Goal: Task Accomplishment & Management: Use online tool/utility

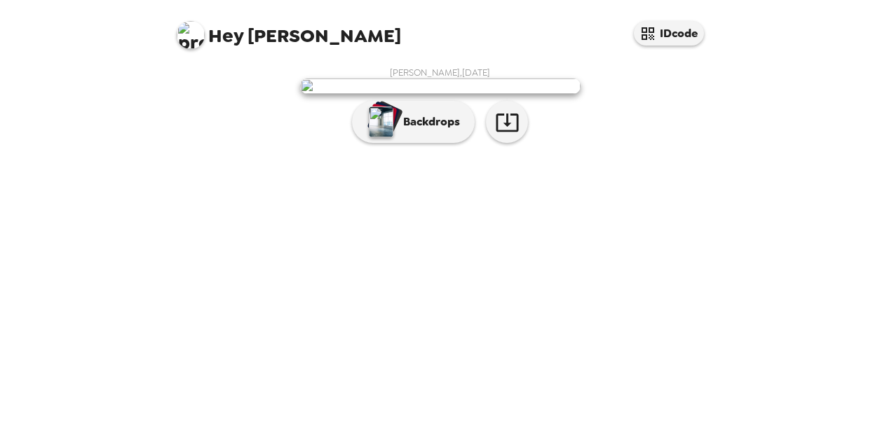
scroll to position [72, 0]
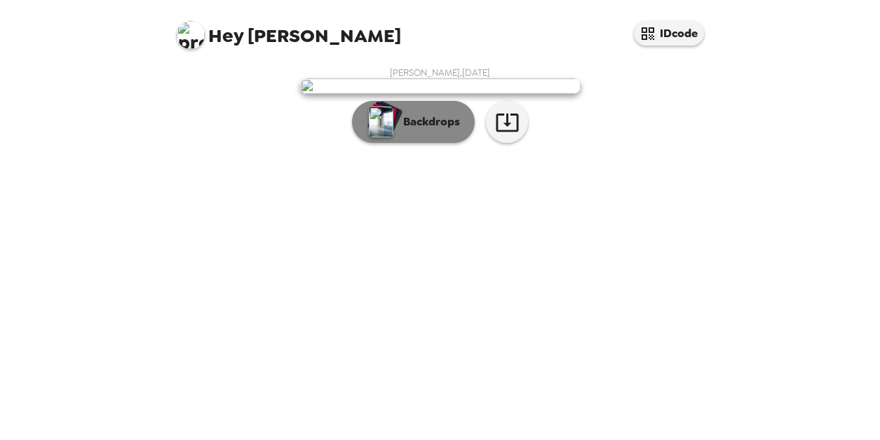
click at [420, 130] on p "Backdrops" at bounding box center [428, 122] width 64 height 17
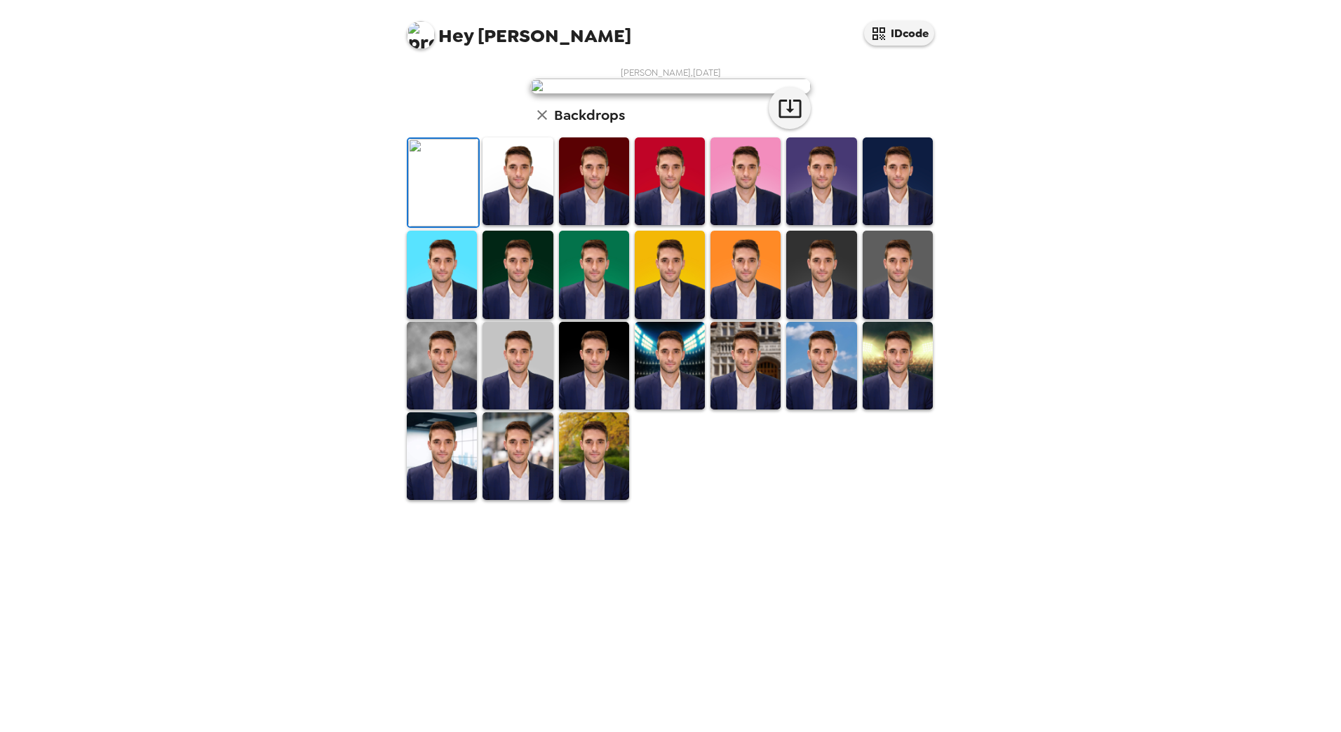
click at [497, 225] on img at bounding box center [517, 181] width 70 height 88
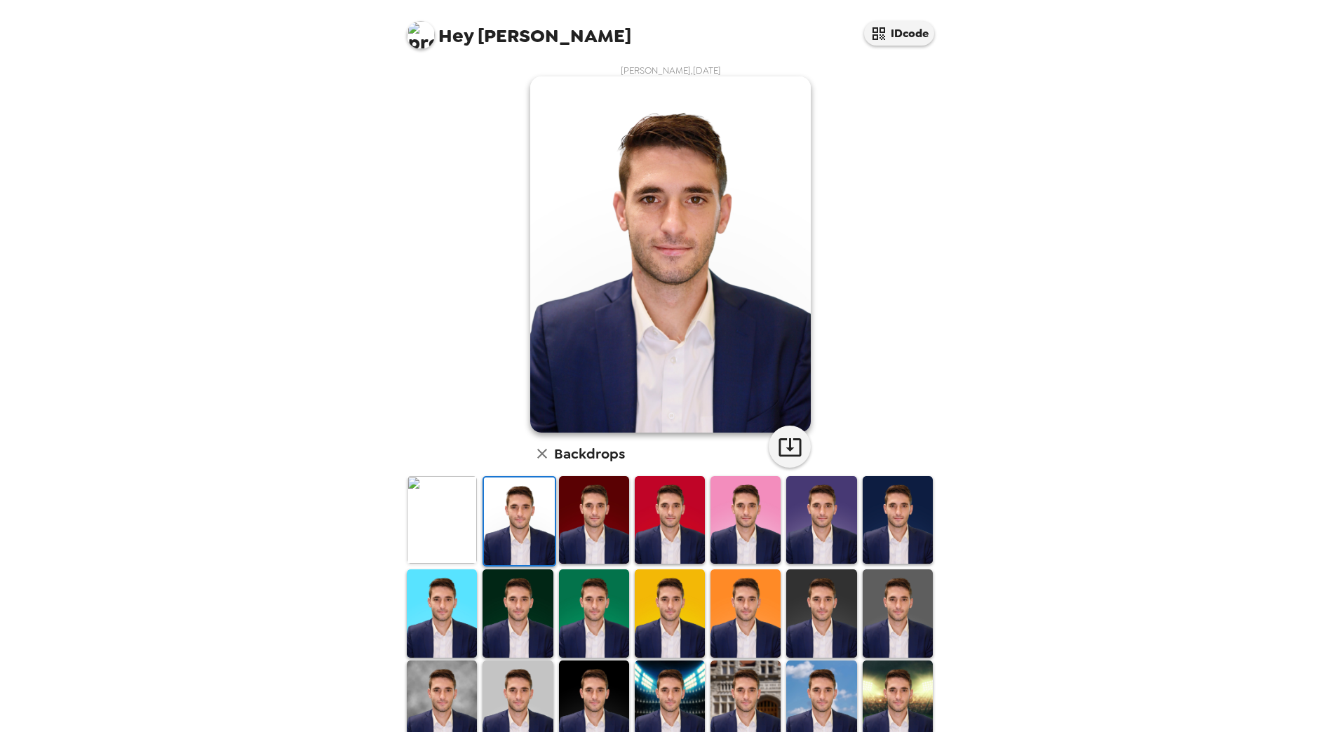
scroll to position [1, 0]
drag, startPoint x: 840, startPoint y: 430, endPoint x: 611, endPoint y: 504, distance: 240.8
click at [597, 440] on img at bounding box center [594, 521] width 70 height 88
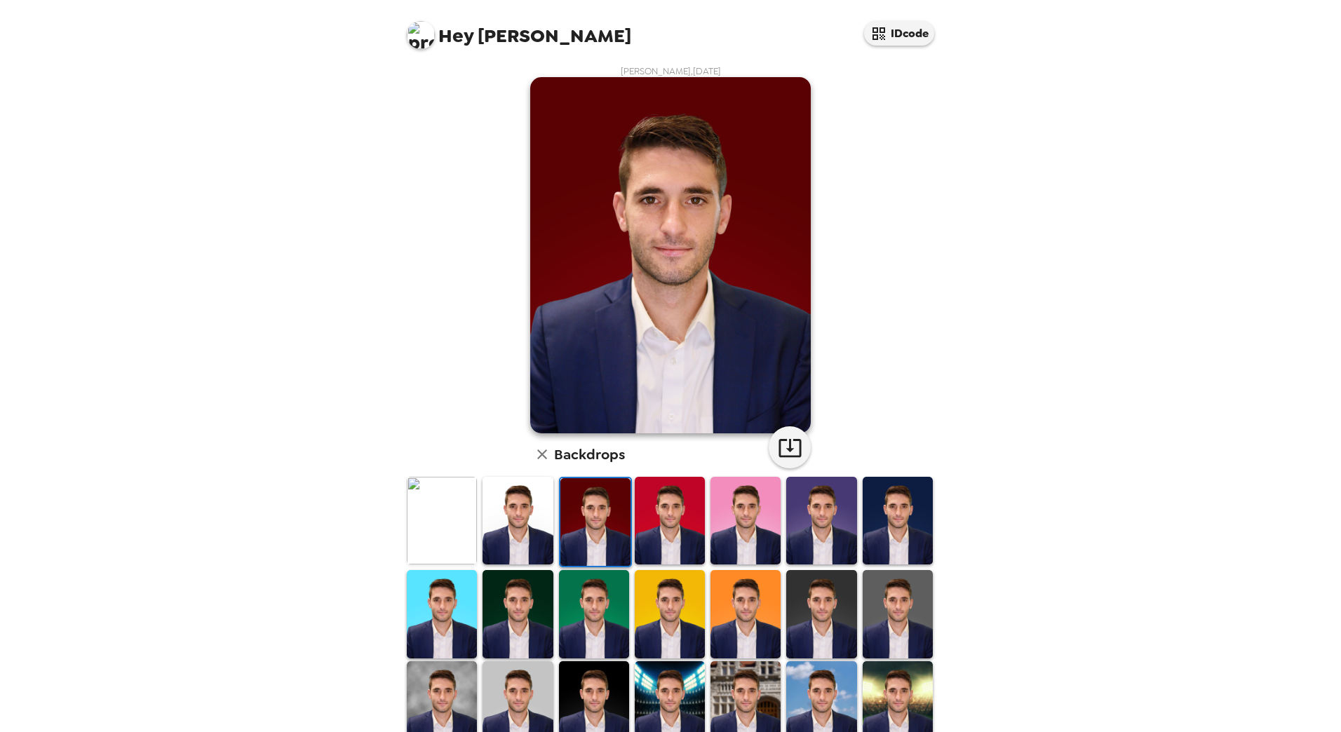
click at [638, 440] on img at bounding box center [669, 521] width 70 height 88
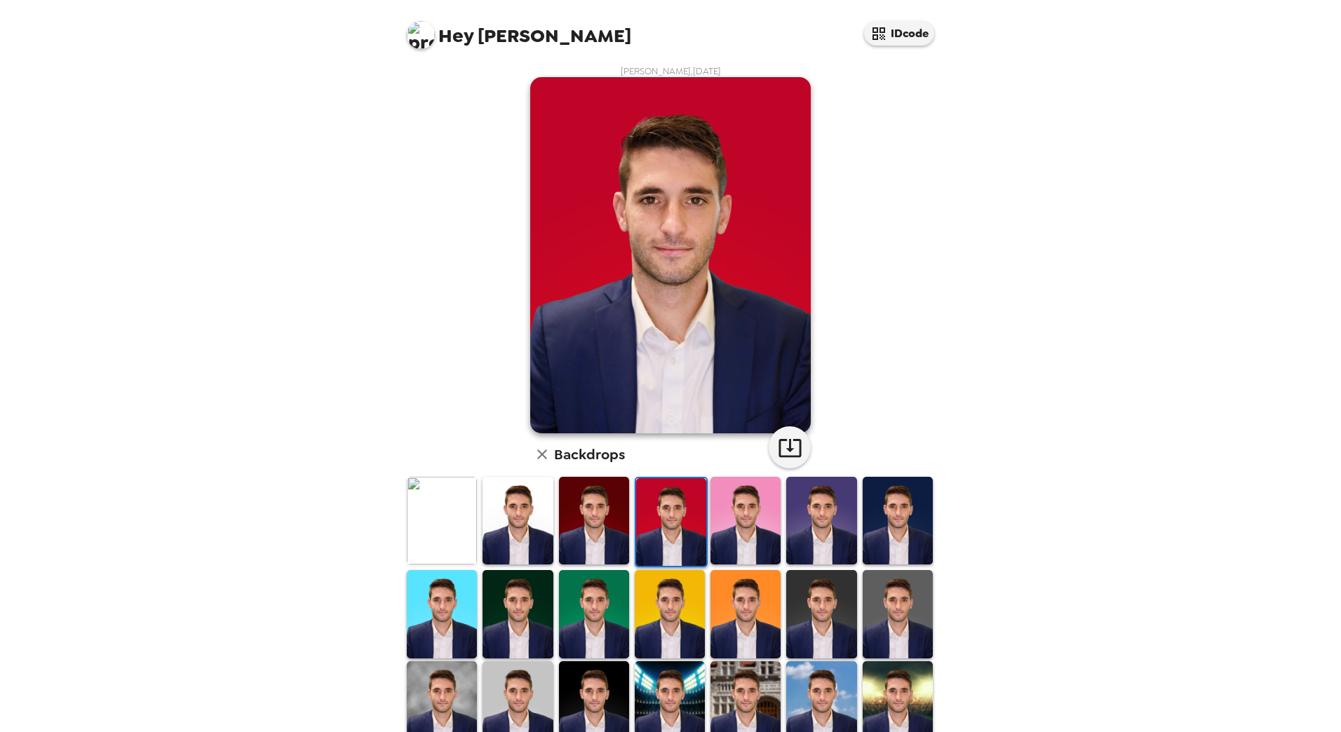
click at [754, 440] on img at bounding box center [745, 521] width 70 height 88
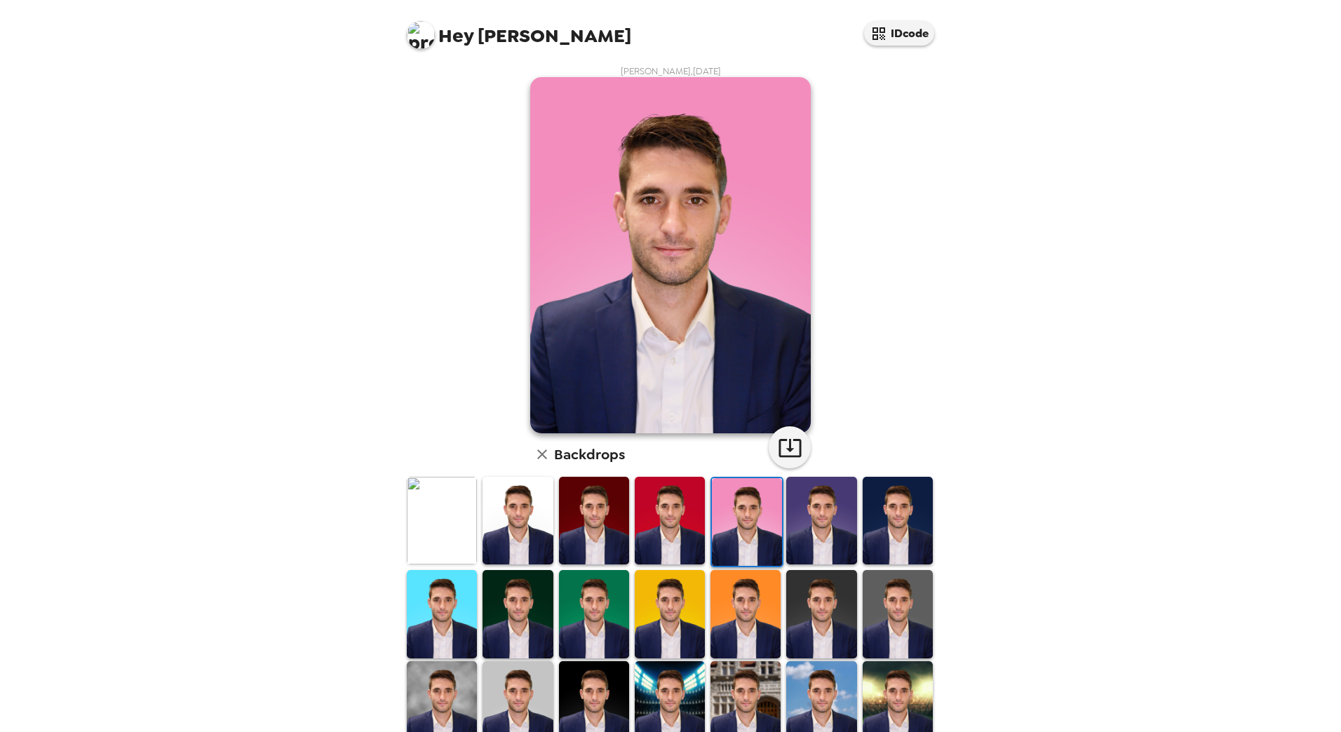
click at [828, 440] on img at bounding box center [821, 521] width 70 height 88
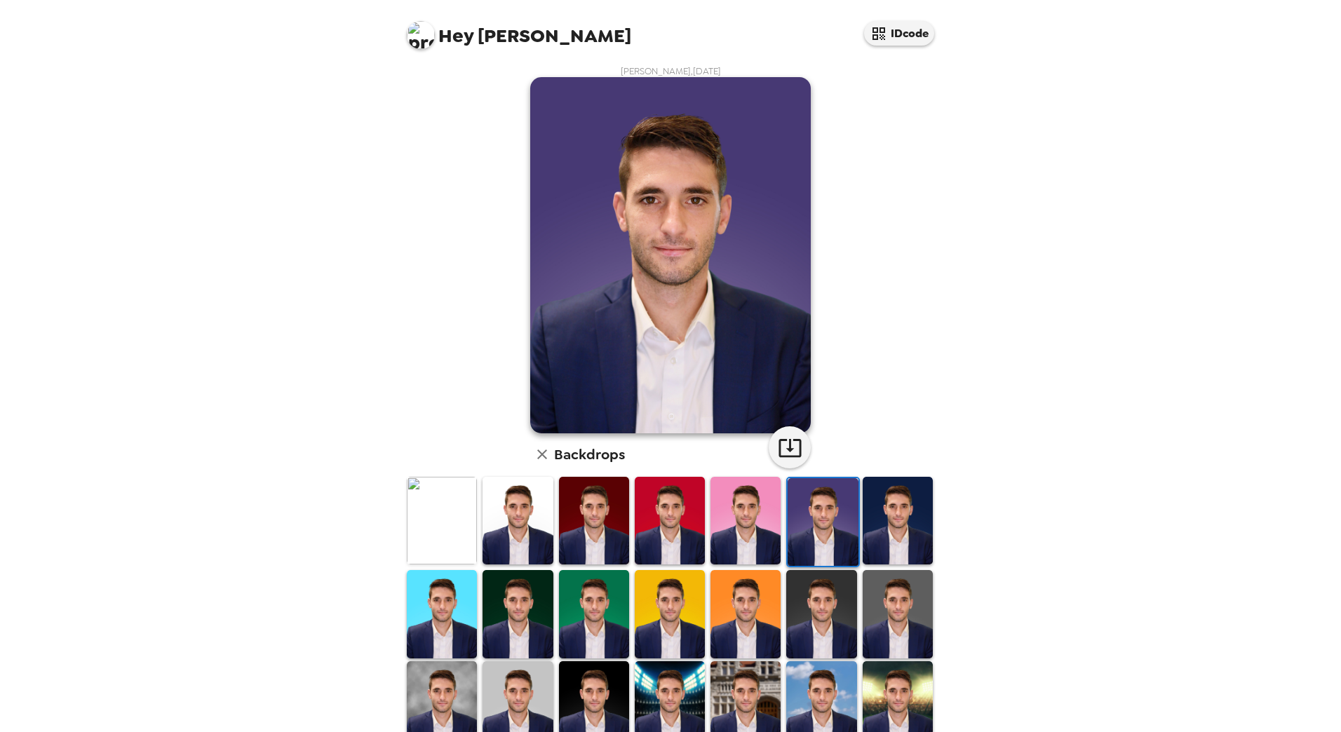
click at [879, 440] on img at bounding box center [897, 521] width 70 height 88
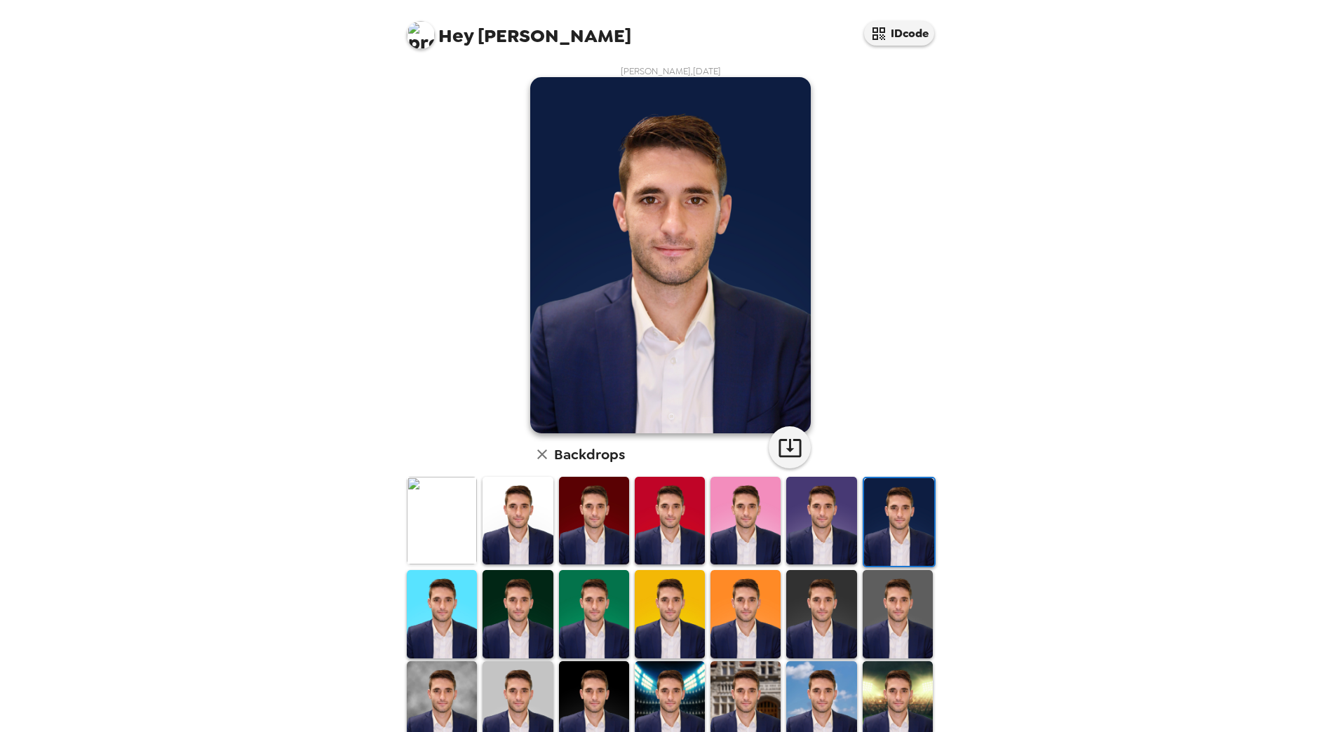
click at [454, 440] on img at bounding box center [442, 614] width 70 height 88
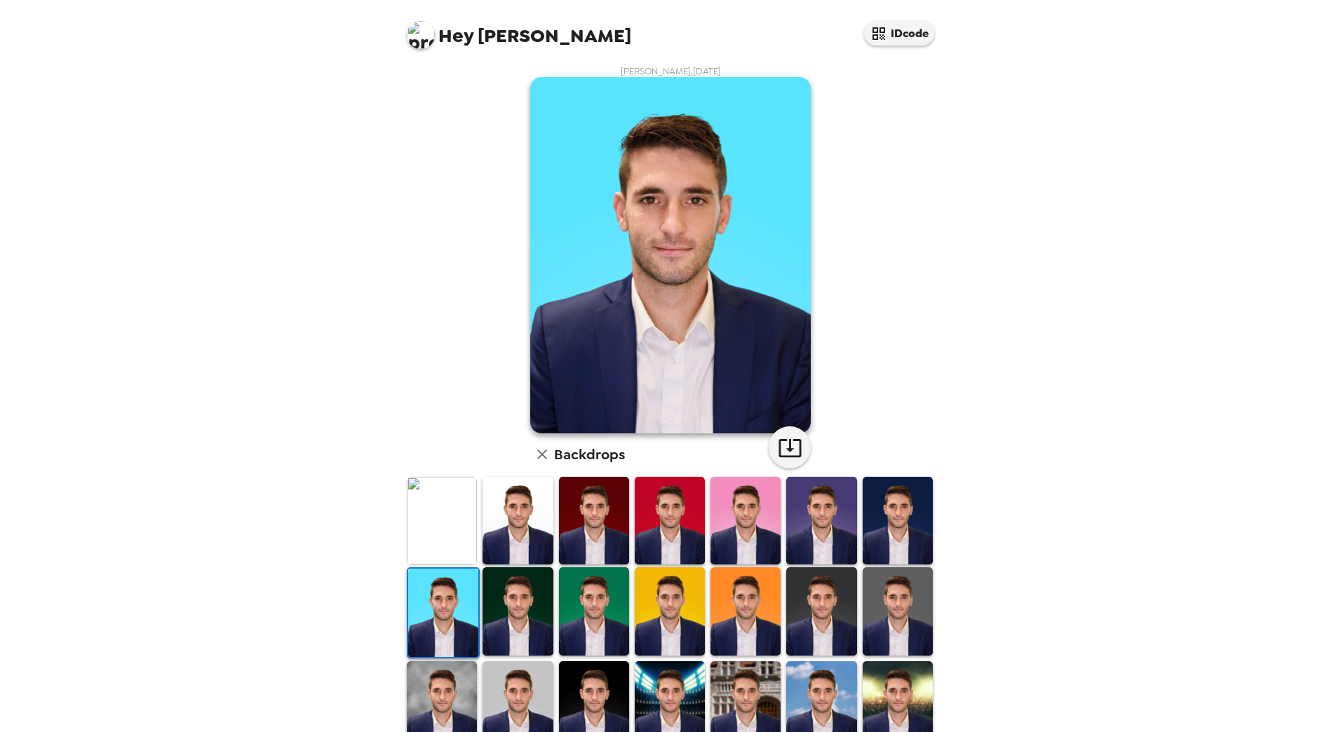
click at [514, 440] on img at bounding box center [517, 611] width 70 height 88
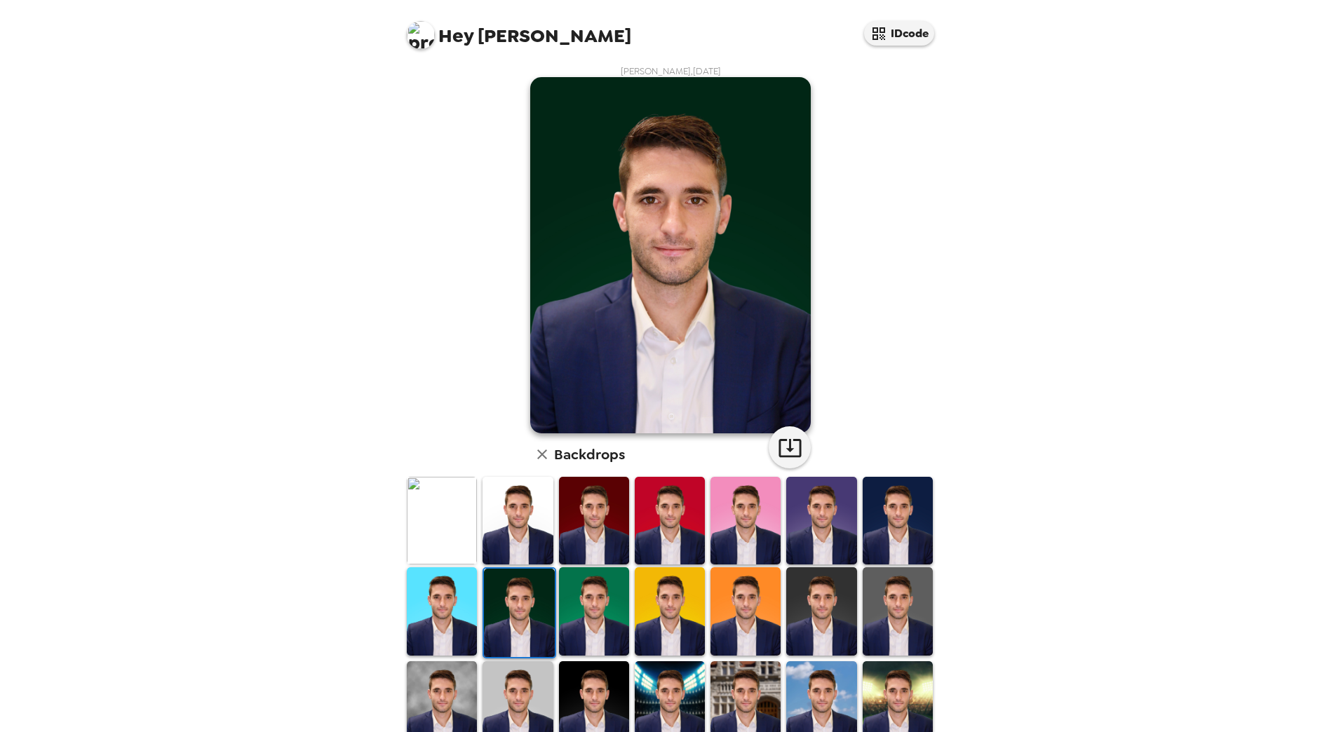
click at [593, 440] on img at bounding box center [594, 611] width 70 height 88
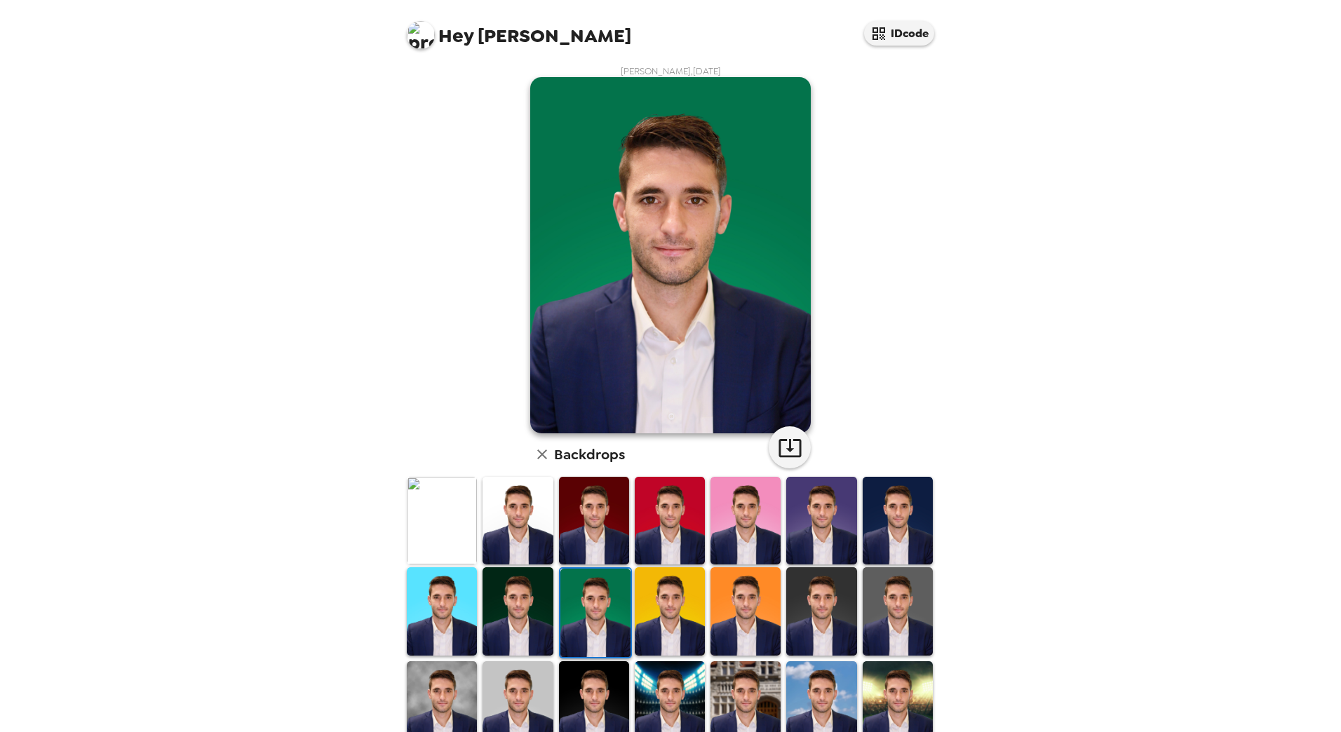
click at [660, 440] on img at bounding box center [669, 611] width 70 height 88
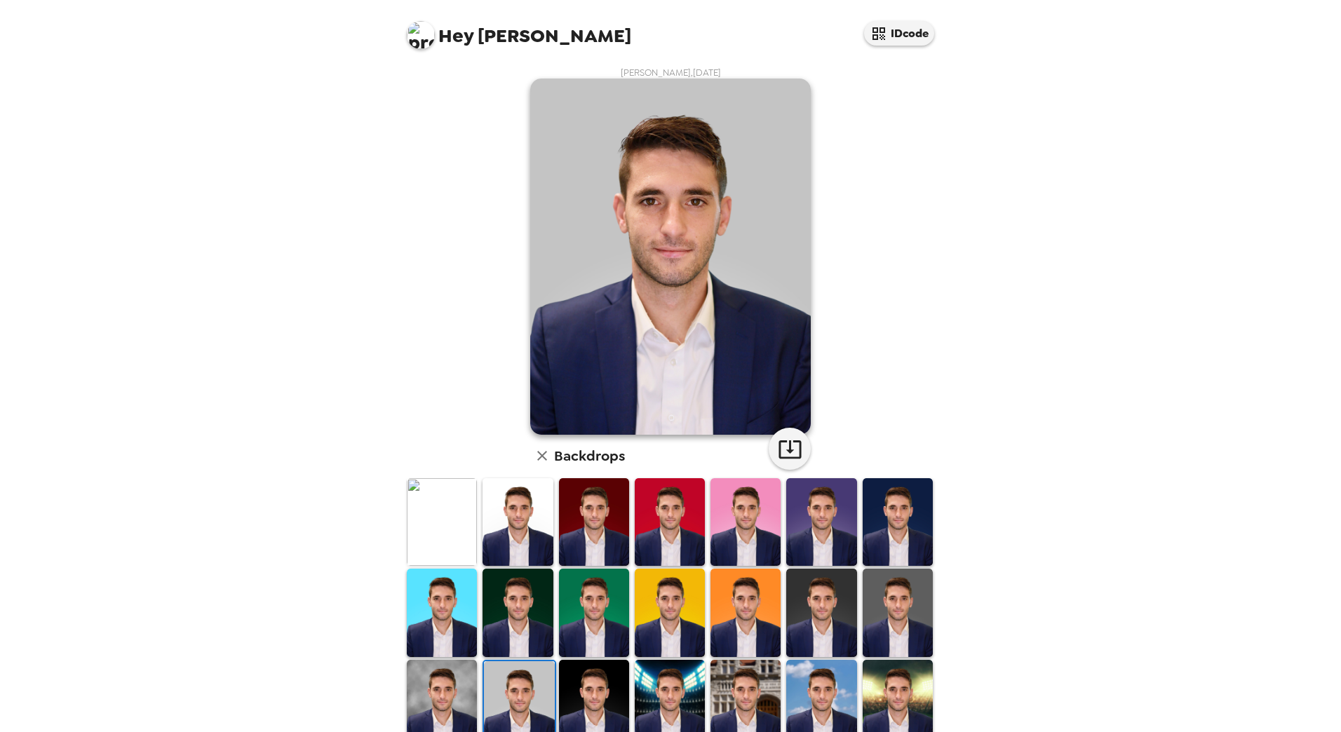
scroll to position [124, 0]
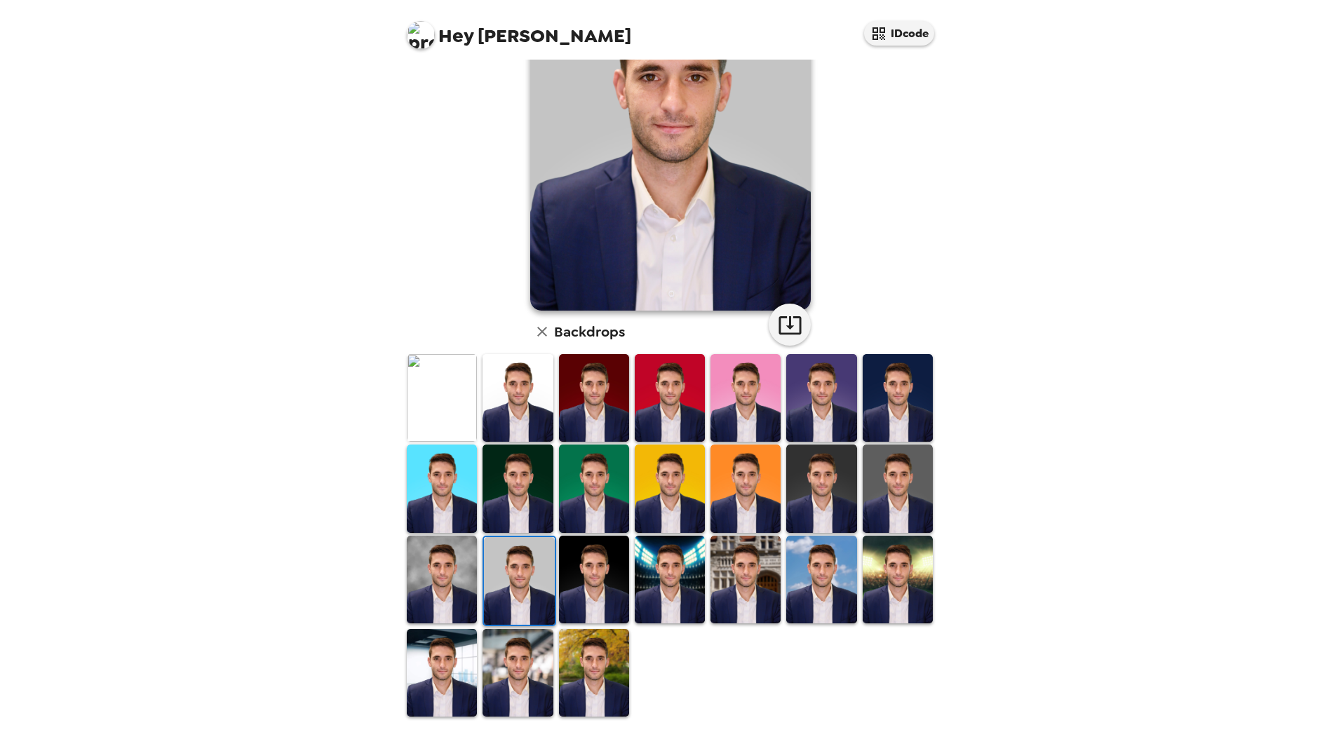
click at [660, 588] on img at bounding box center [669, 580] width 70 height 88
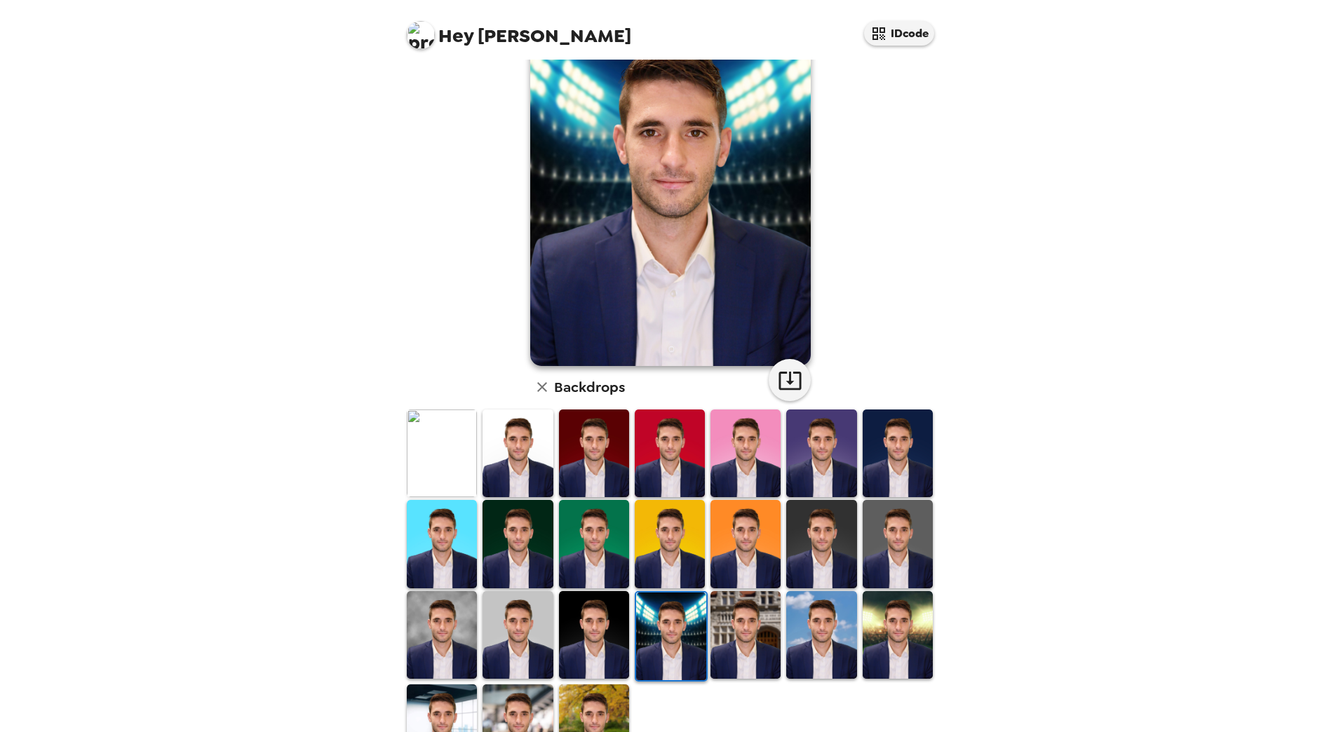
scroll to position [0, 0]
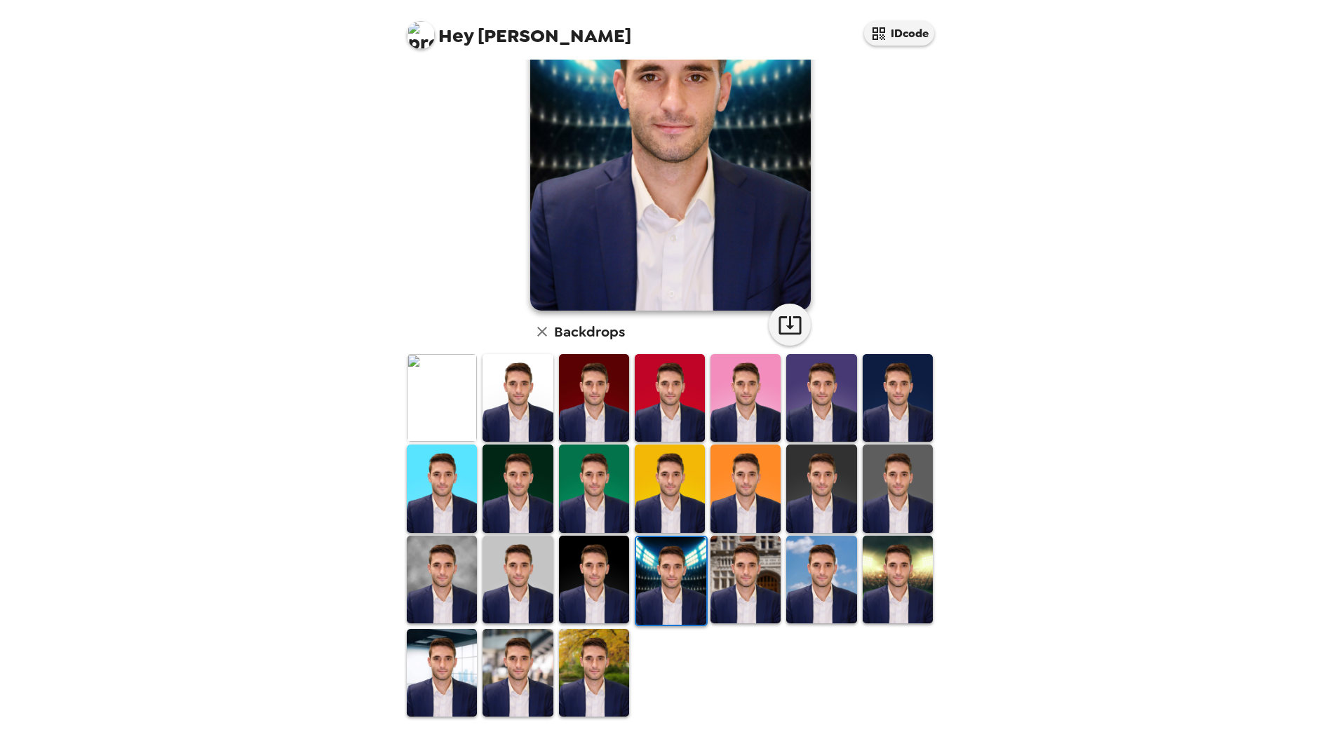
click at [758, 580] on img at bounding box center [745, 580] width 70 height 88
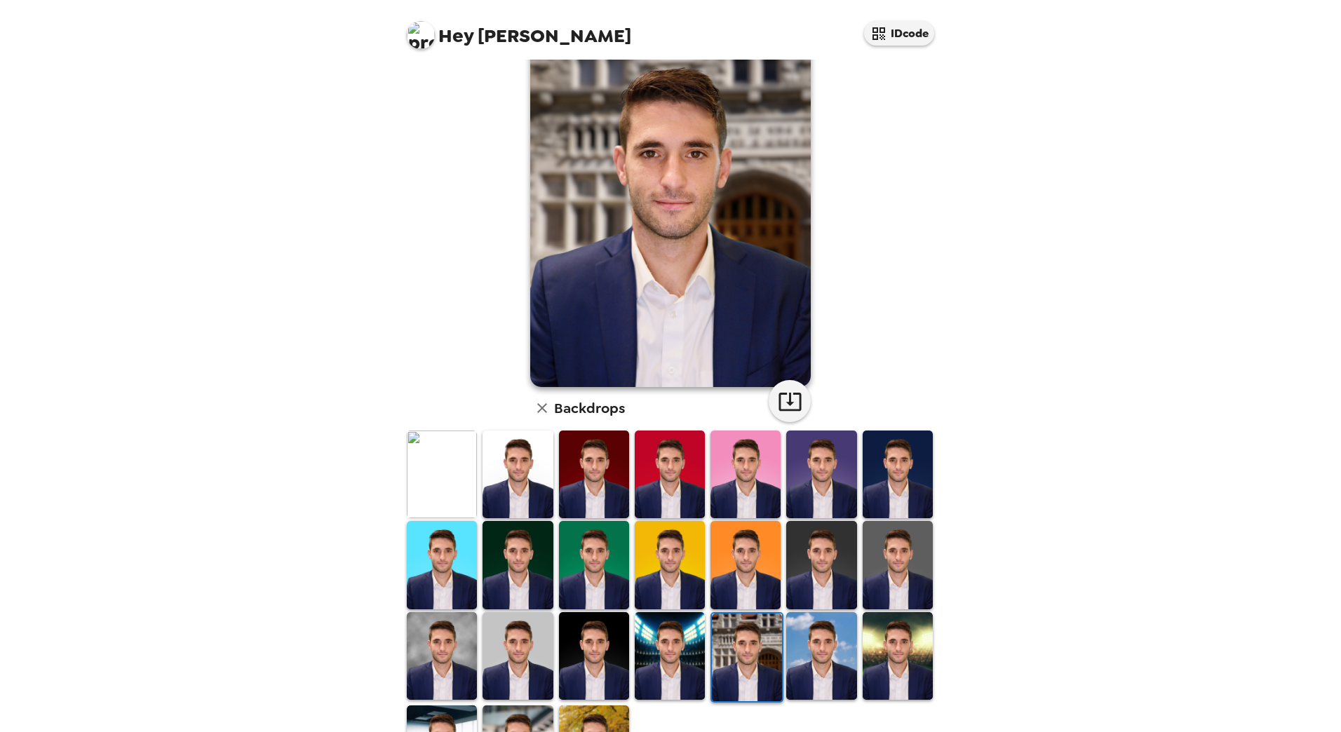
scroll to position [70, 0]
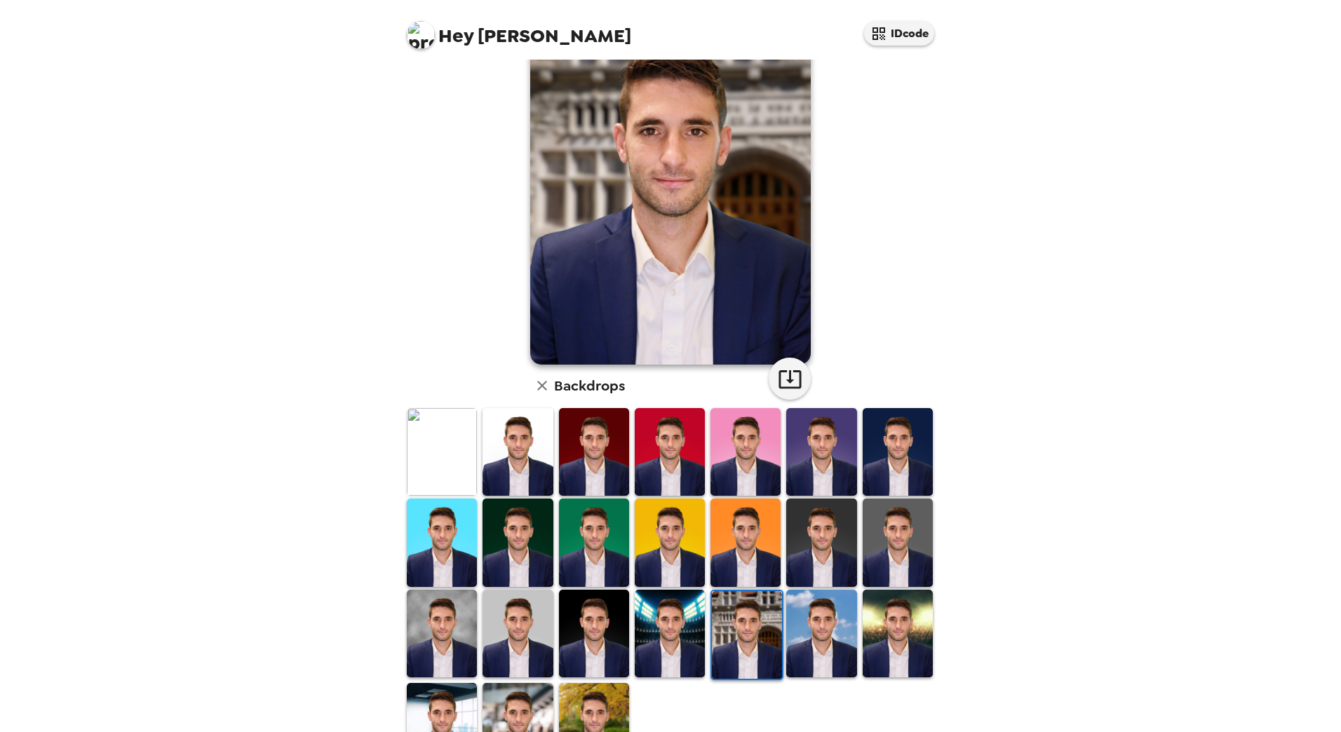
click at [797, 599] on img at bounding box center [821, 634] width 70 height 88
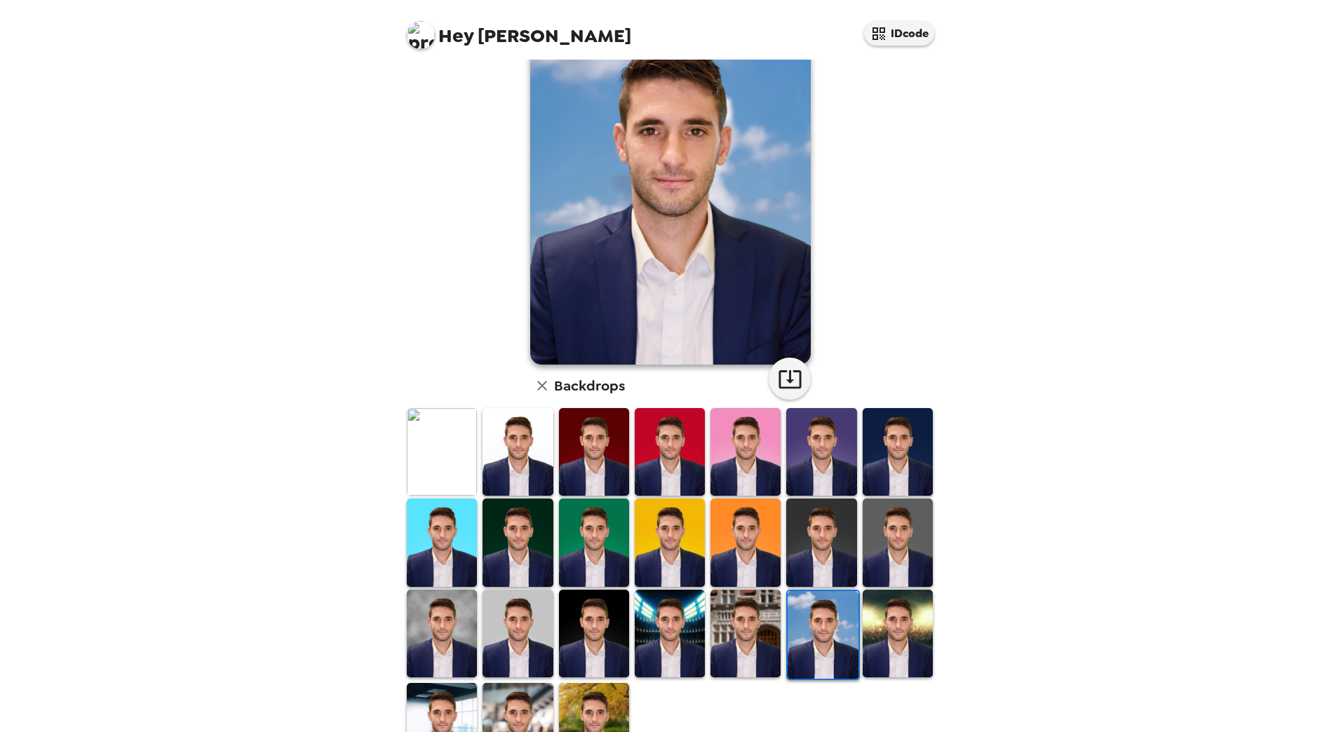
click at [893, 633] on img at bounding box center [897, 634] width 70 height 88
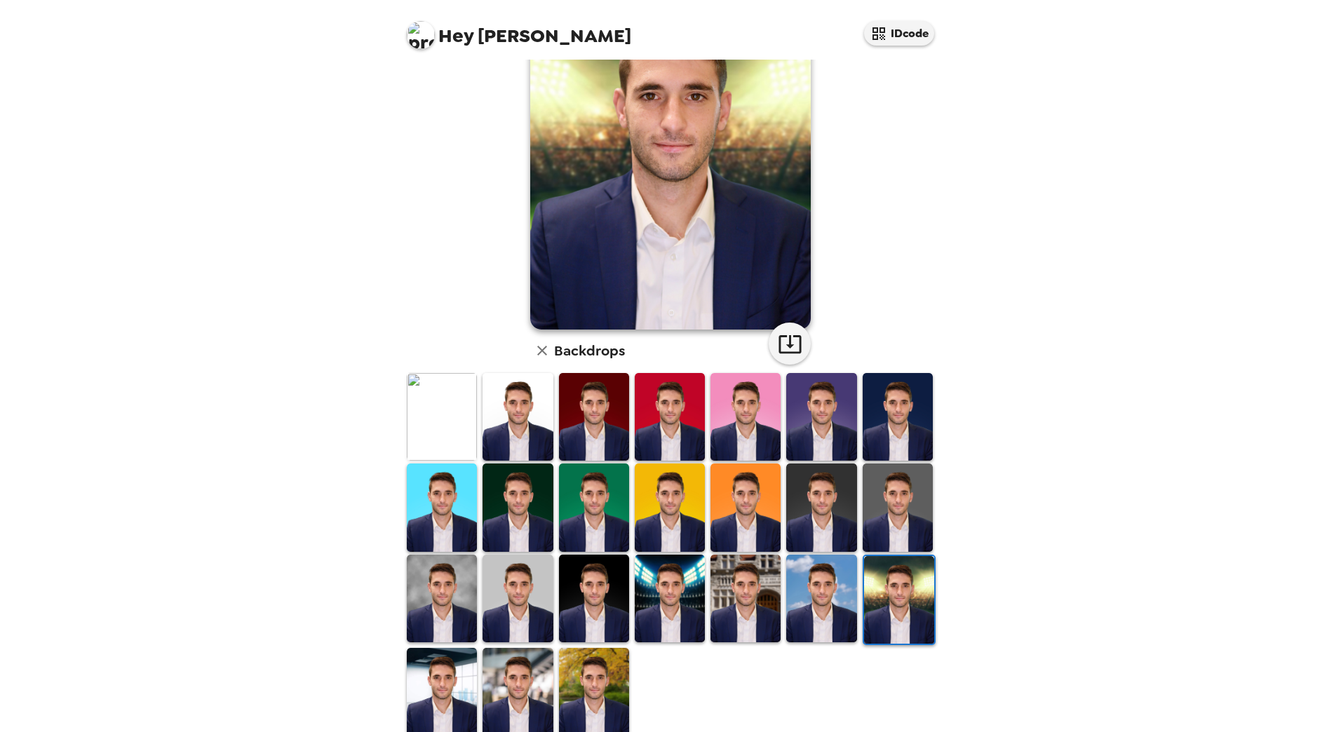
scroll to position [124, 0]
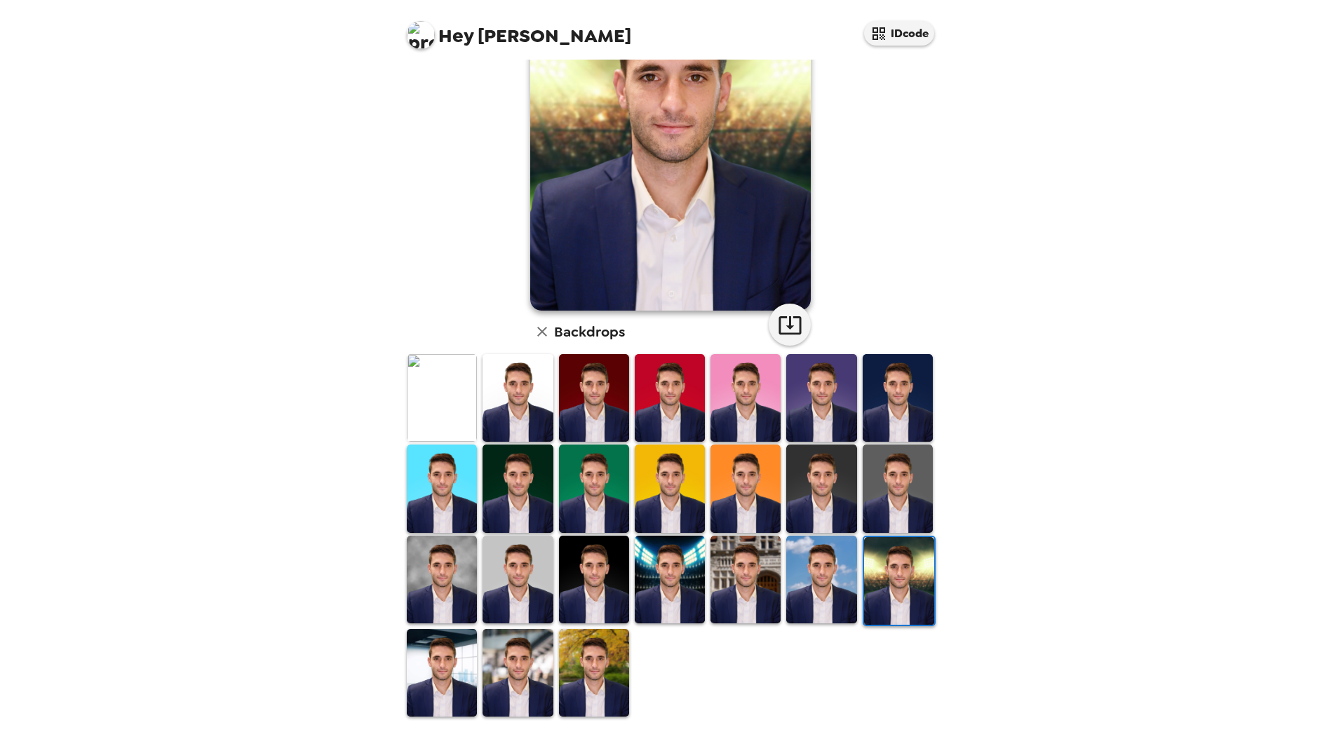
drag, startPoint x: 598, startPoint y: 653, endPoint x: 613, endPoint y: 644, distance: 17.0
click at [599, 653] on img at bounding box center [594, 673] width 70 height 88
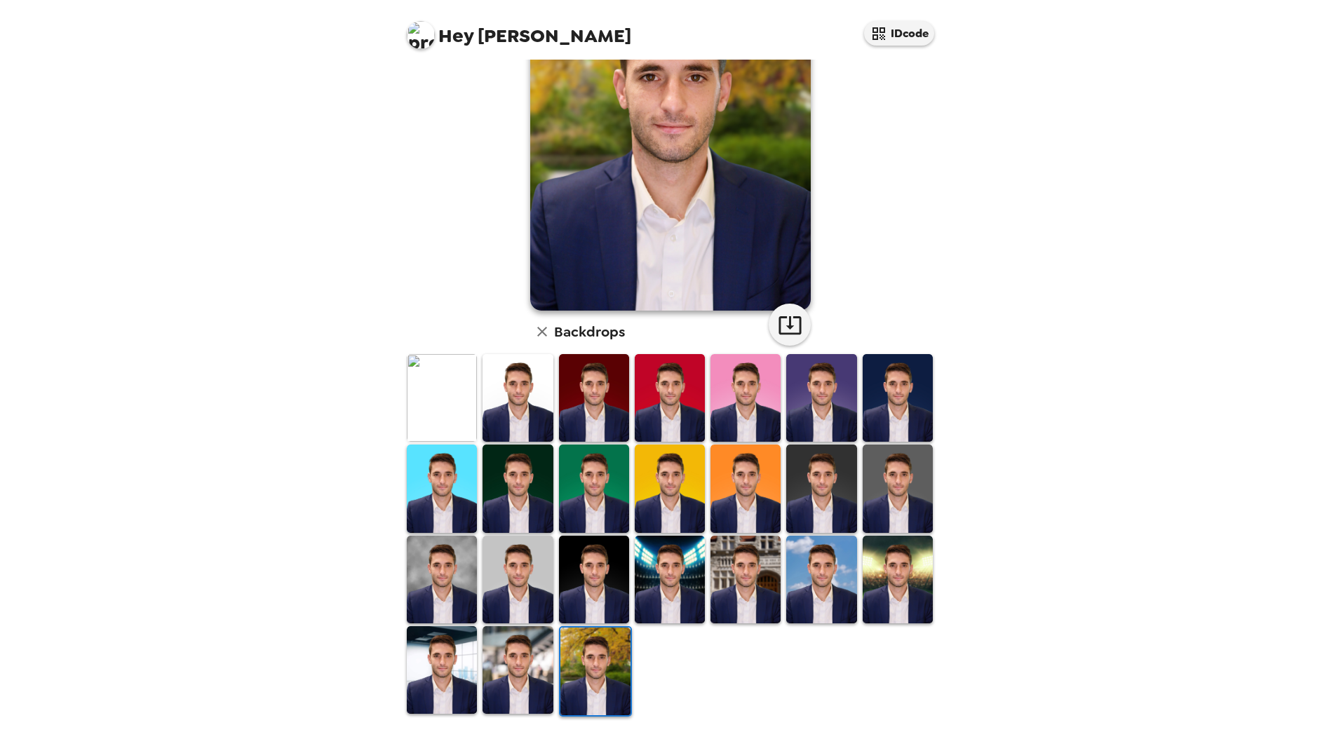
click at [546, 663] on img at bounding box center [517, 670] width 70 height 88
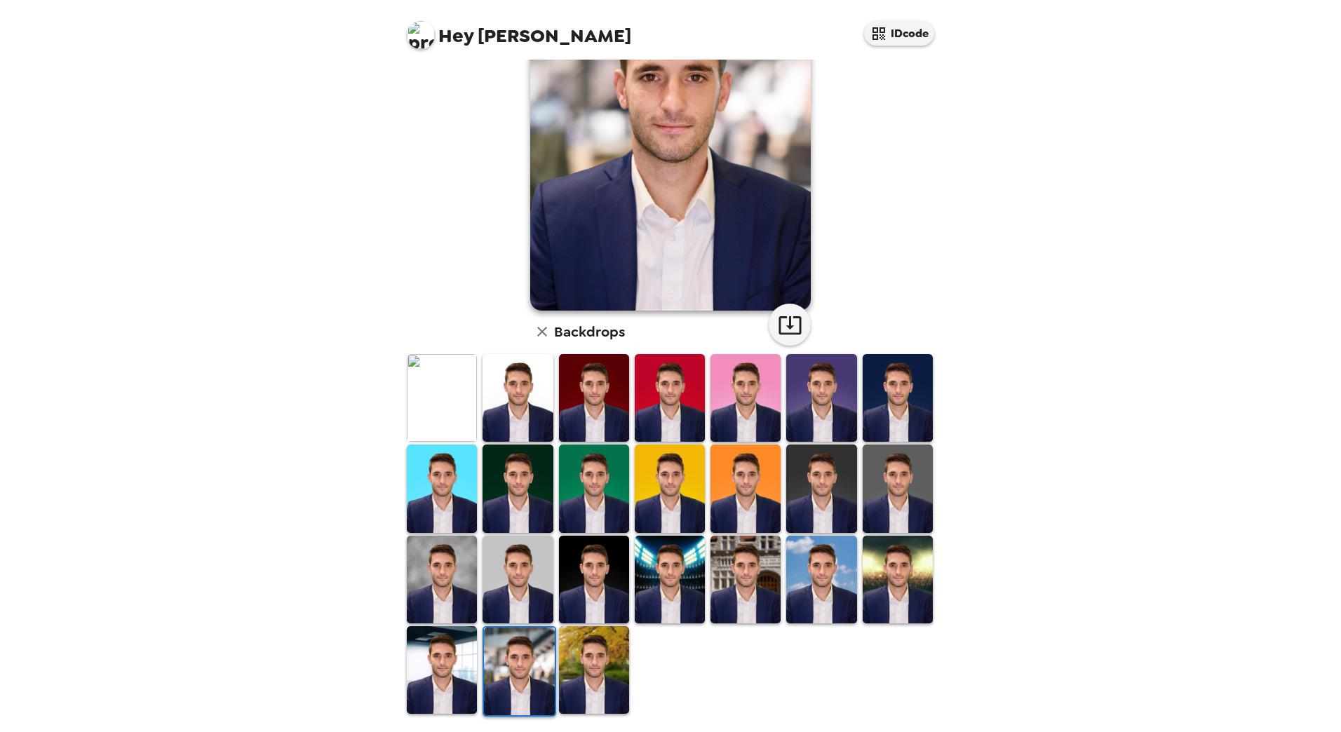
scroll to position [0, 0]
click at [468, 671] on img at bounding box center [442, 670] width 70 height 88
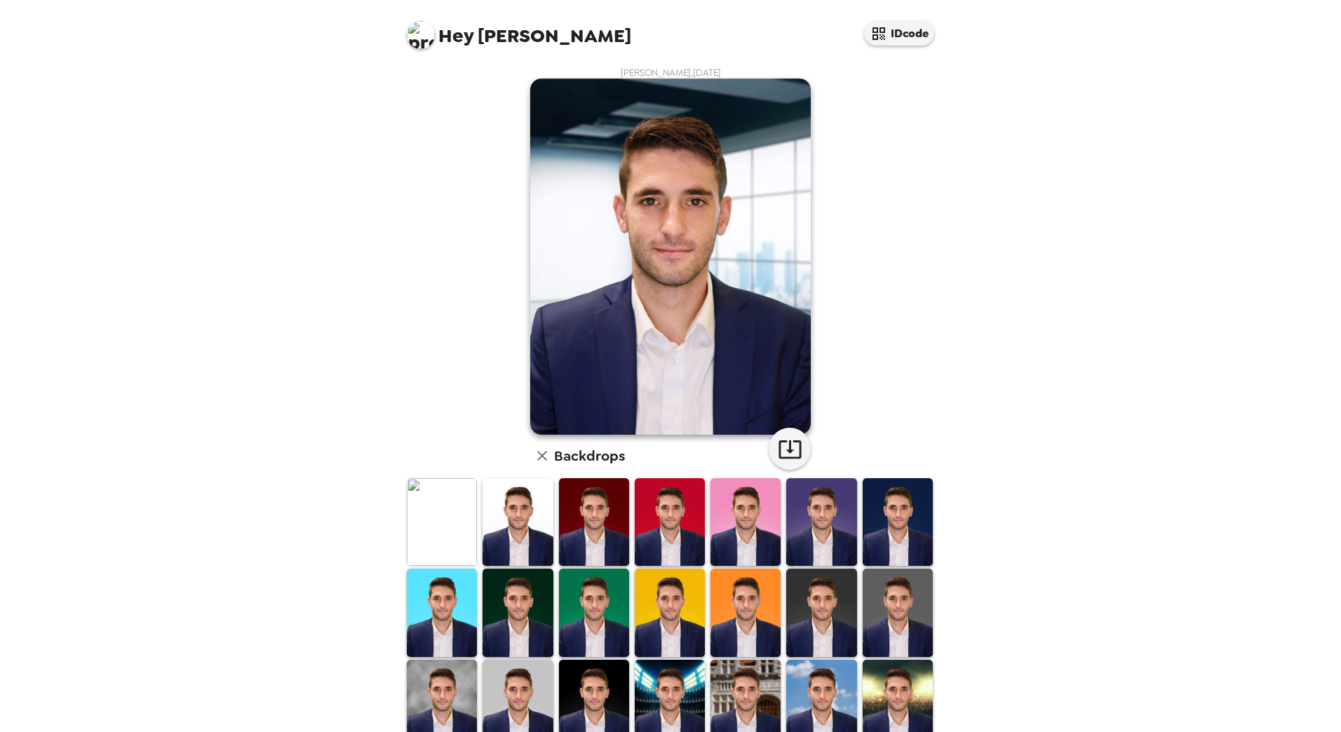
click at [533, 602] on img at bounding box center [517, 613] width 70 height 88
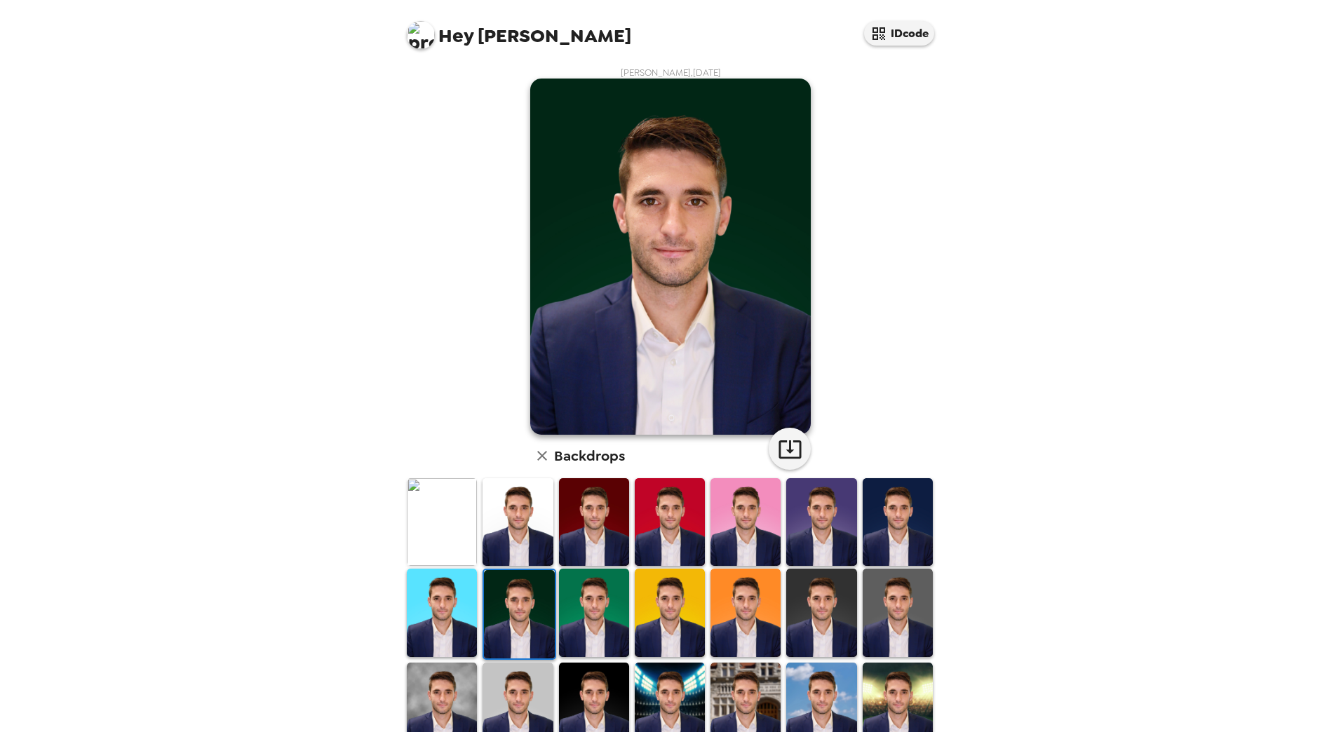
click at [598, 627] on img at bounding box center [594, 613] width 70 height 88
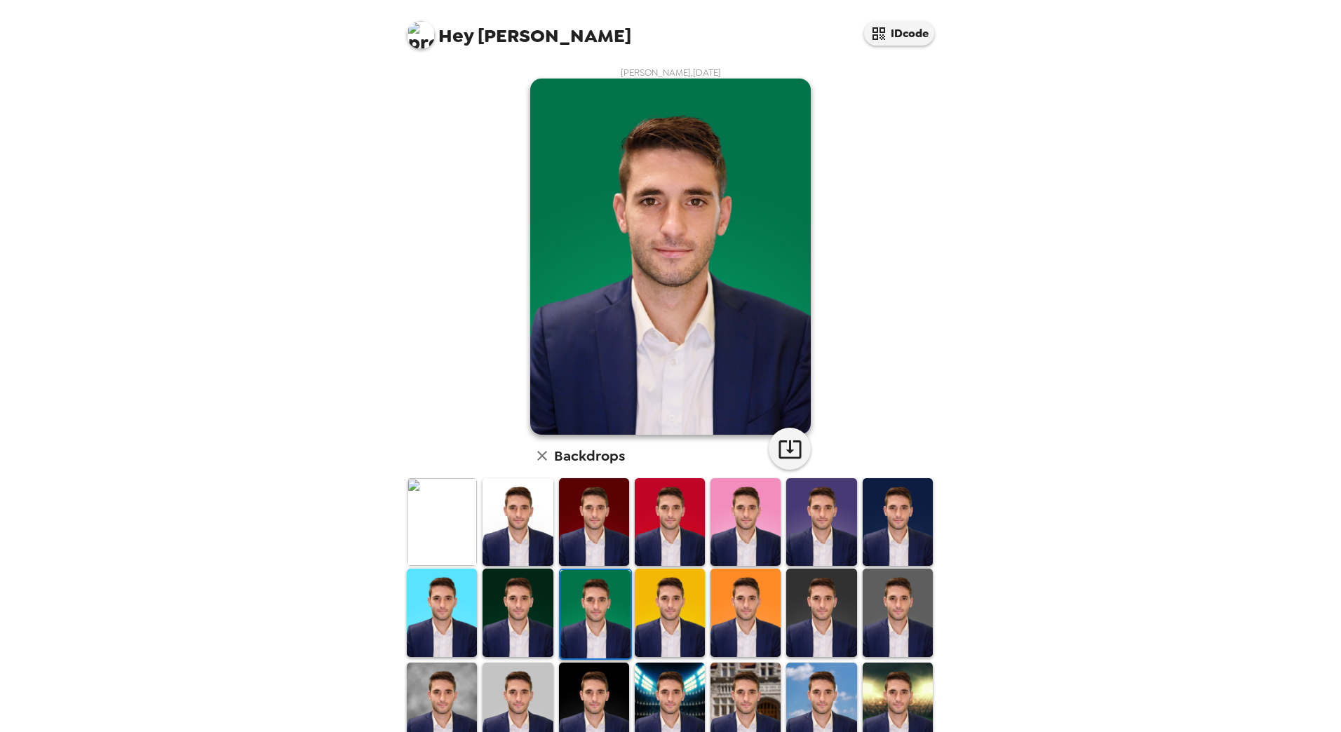
click at [529, 616] on img at bounding box center [517, 613] width 70 height 88
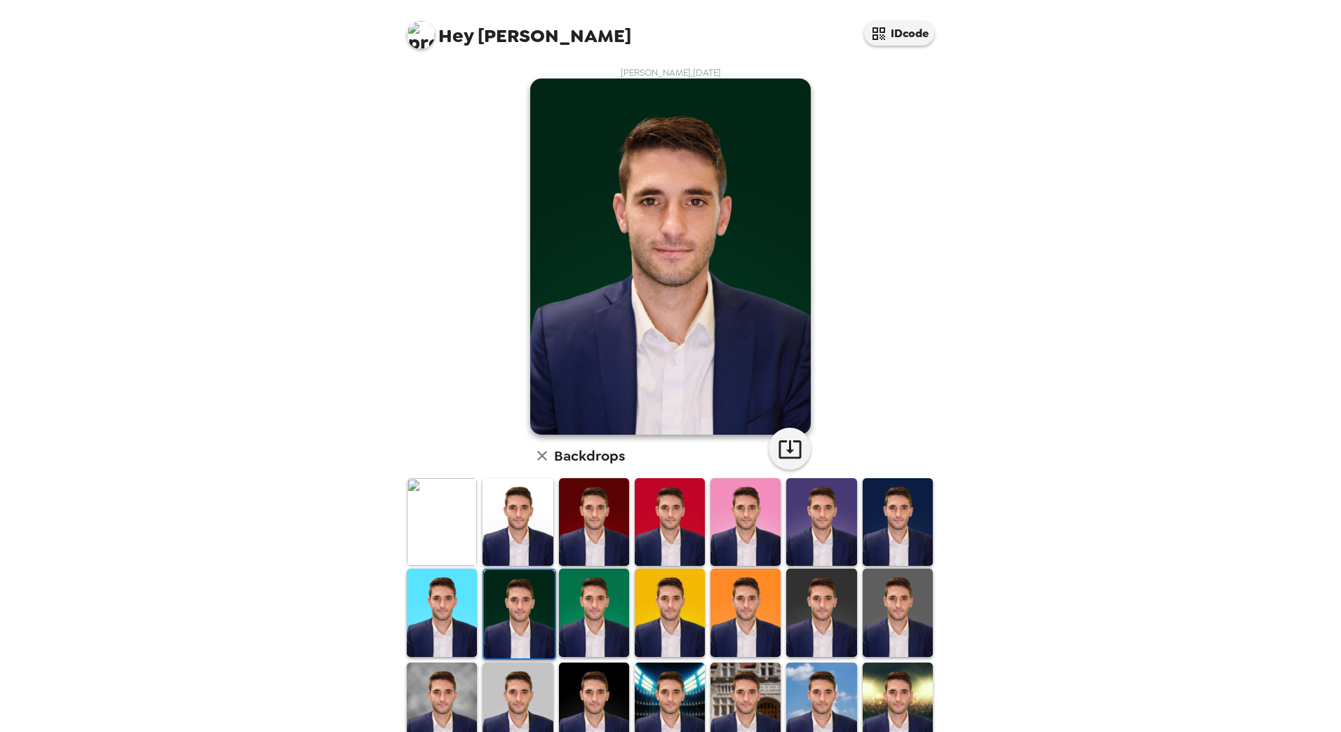
scroll to position [70, 0]
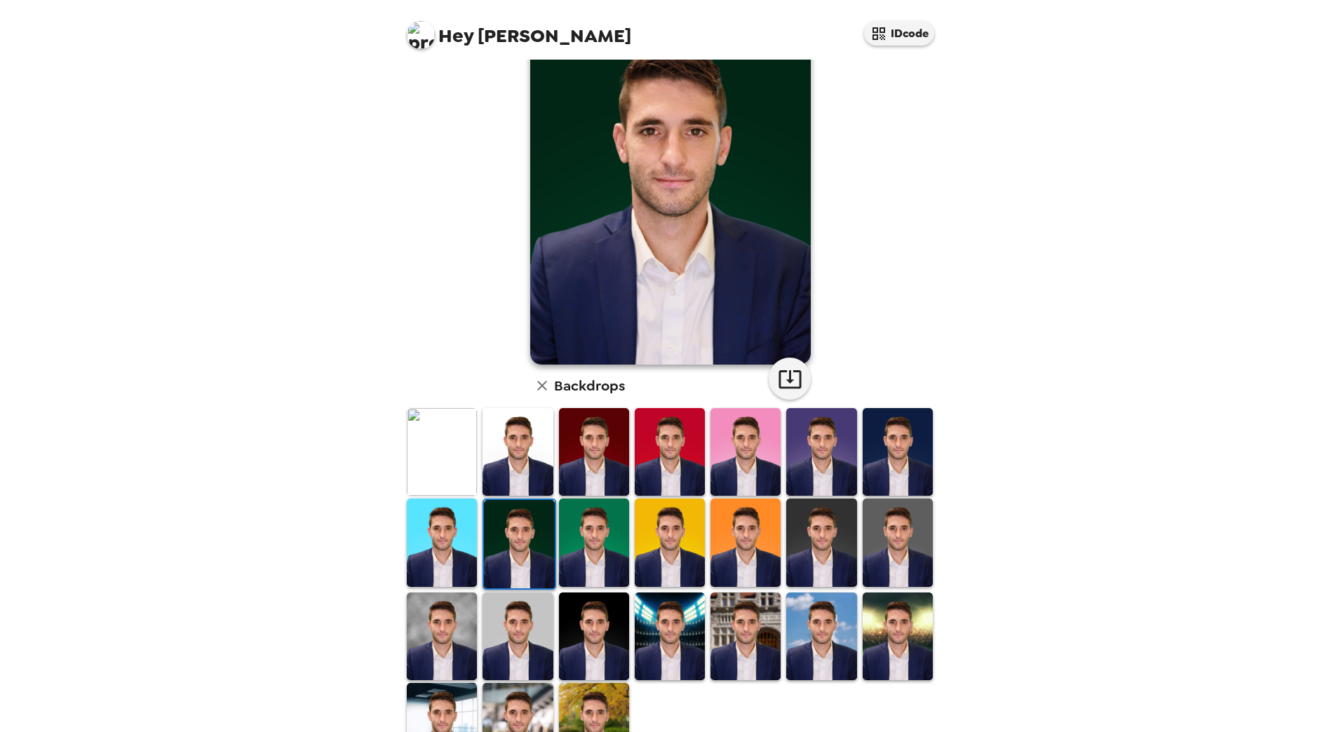
click at [429, 428] on img at bounding box center [442, 452] width 70 height 88
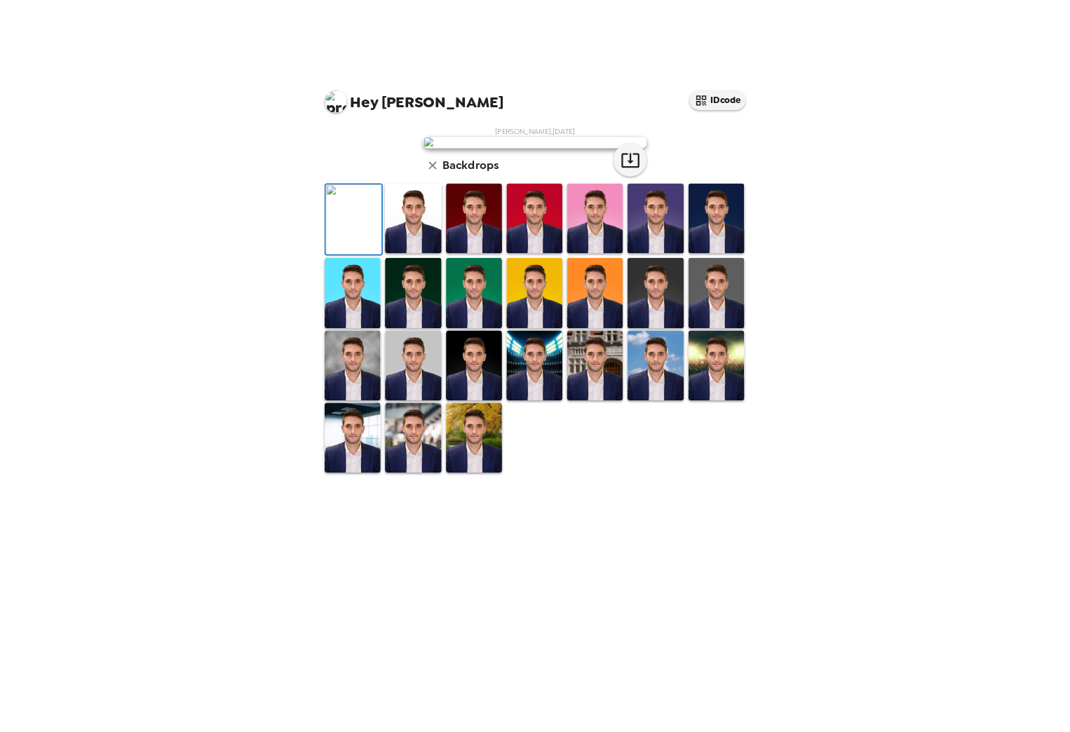
scroll to position [0, 0]
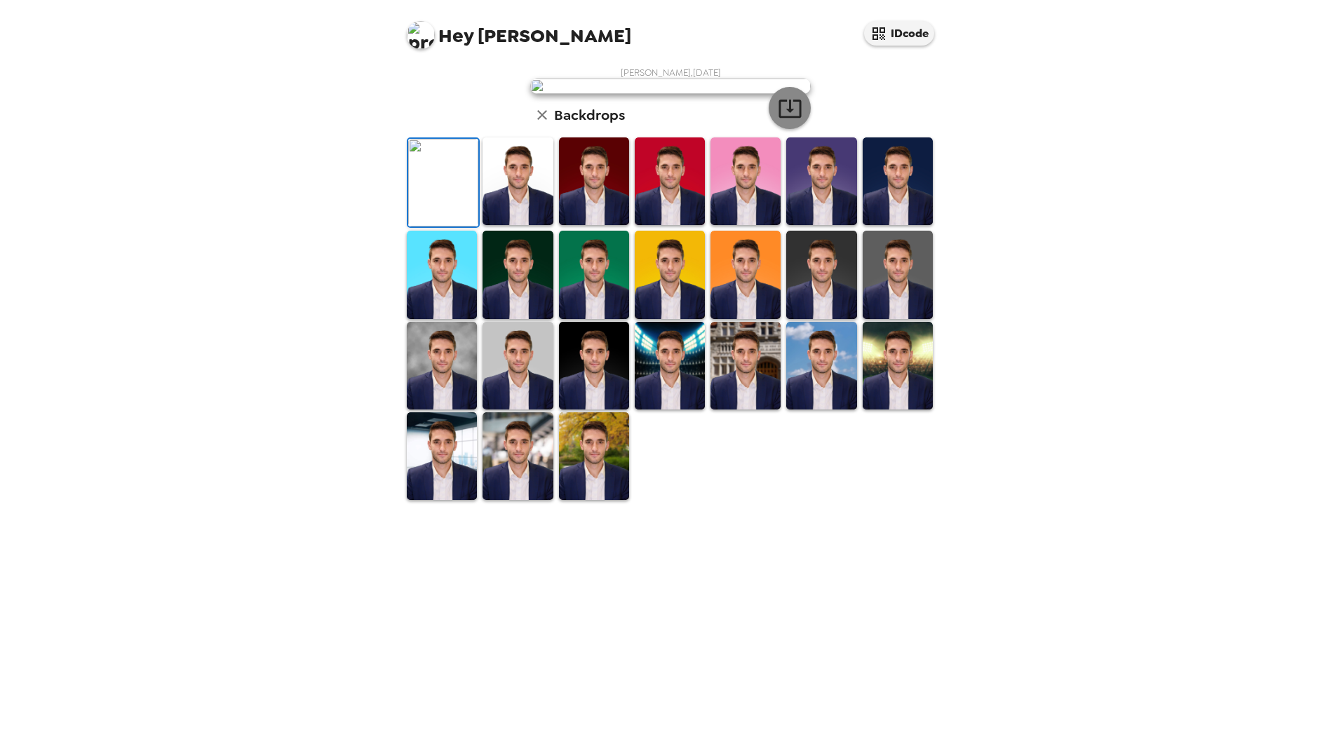
click at [795, 118] on icon "button" at bounding box center [789, 109] width 22 height 18
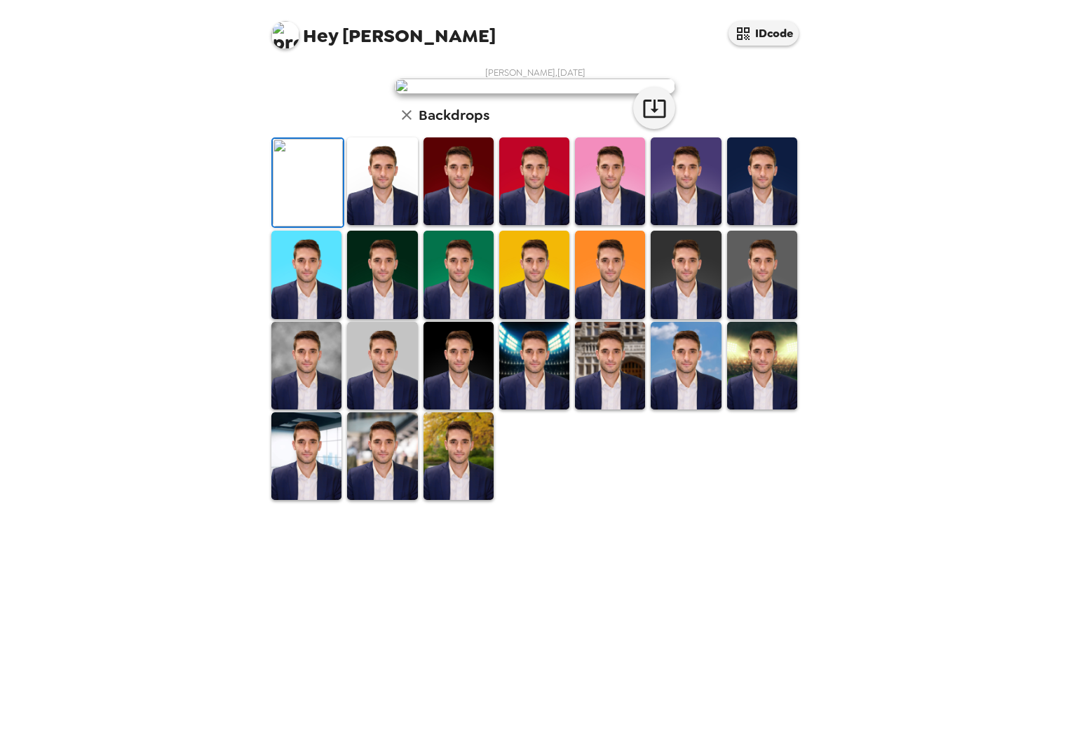
click at [452, 318] on img at bounding box center [458, 275] width 70 height 88
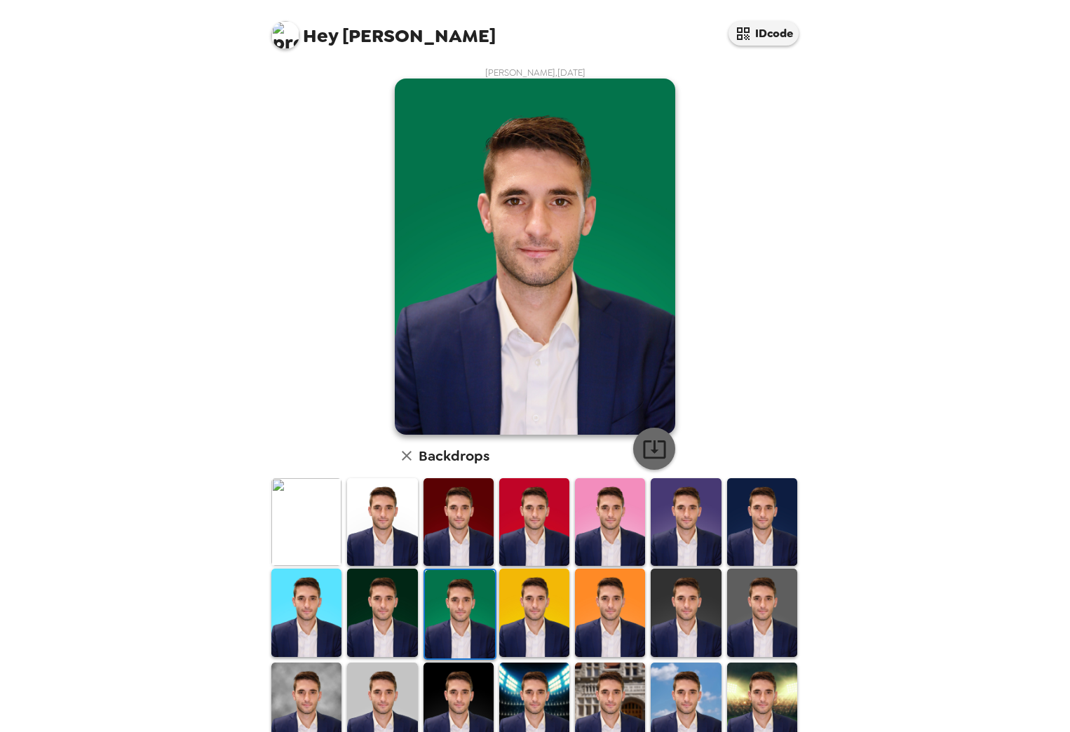
click at [656, 454] on icon "button" at bounding box center [654, 449] width 25 height 25
click at [372, 610] on img at bounding box center [382, 613] width 70 height 88
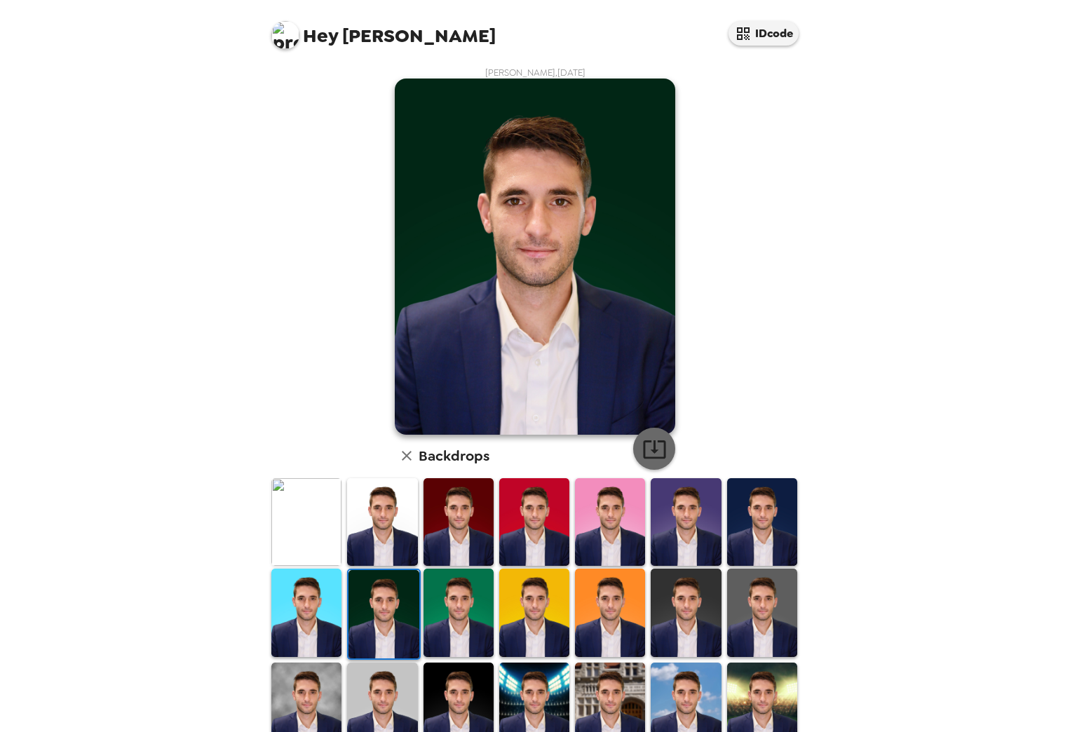
click at [642, 449] on icon "button" at bounding box center [654, 449] width 25 height 25
click at [727, 589] on img at bounding box center [762, 613] width 70 height 88
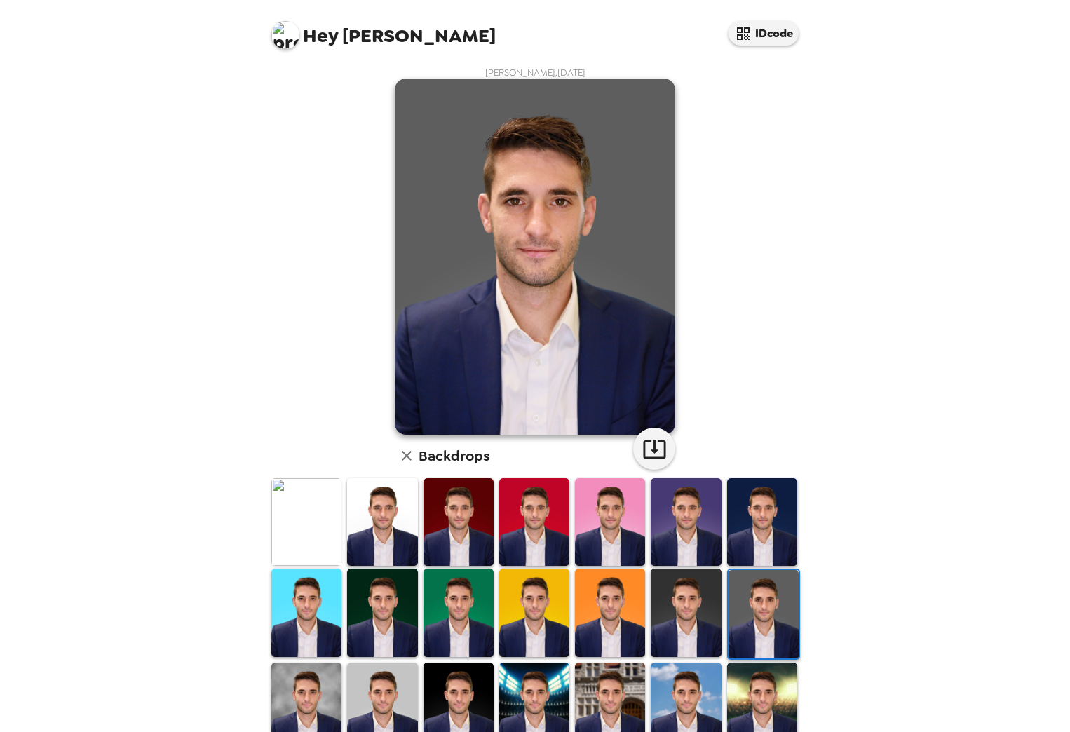
scroll to position [124, 0]
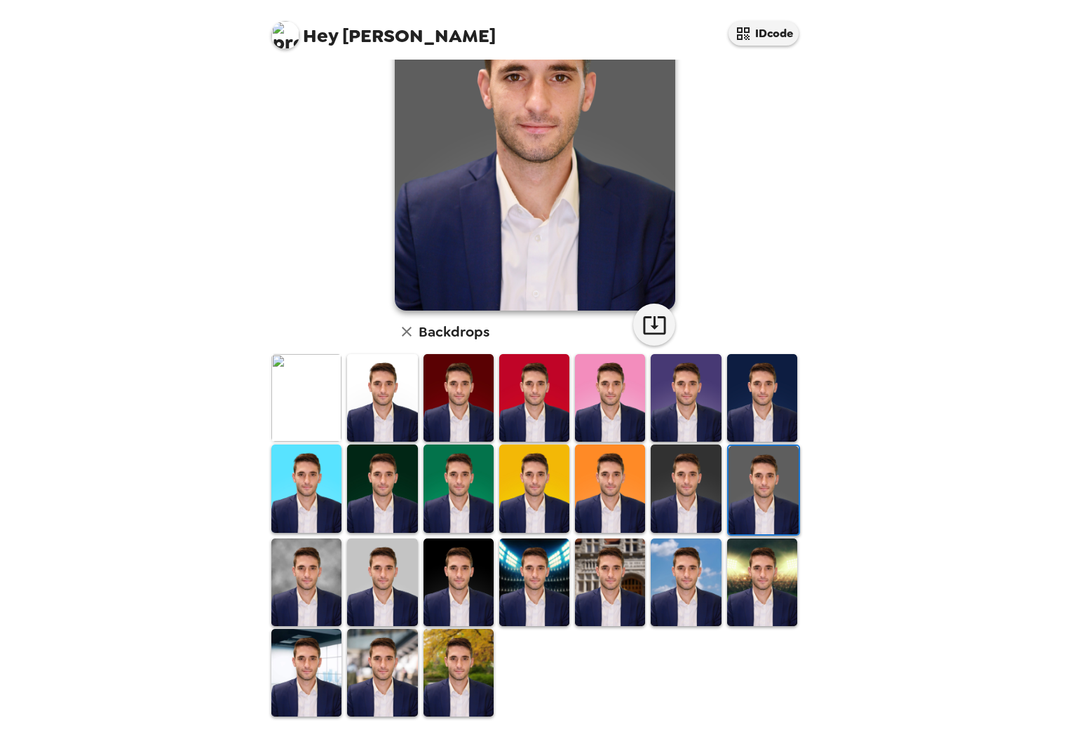
click at [374, 566] on img at bounding box center [382, 582] width 70 height 88
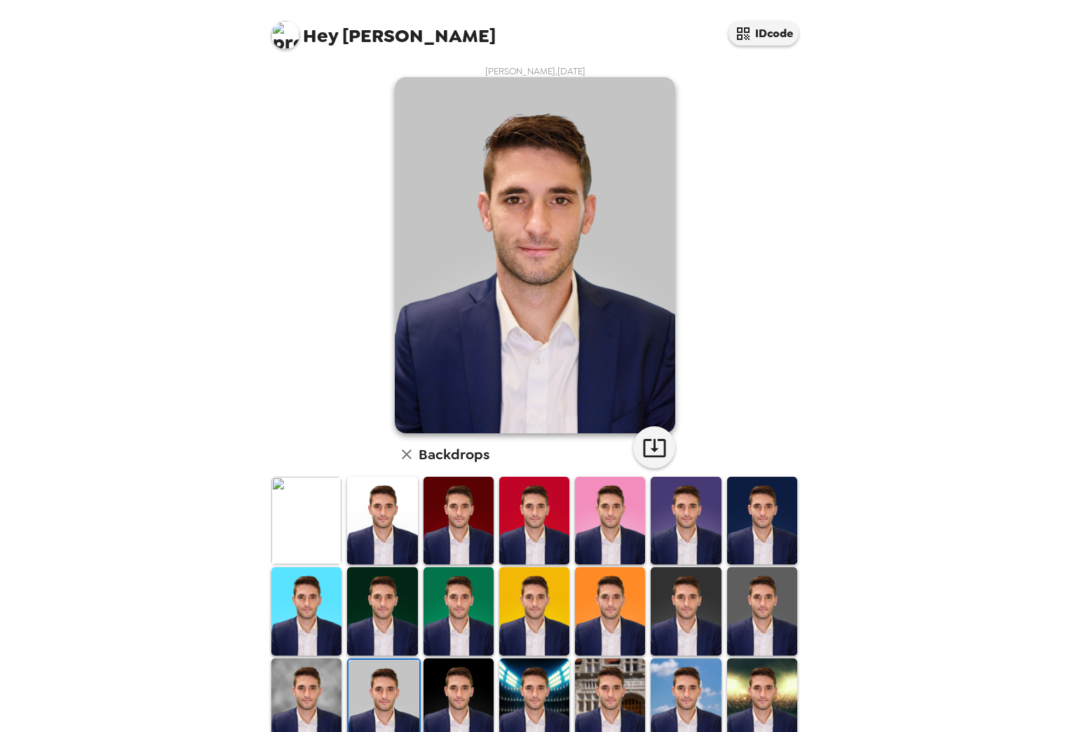
scroll to position [0, 0]
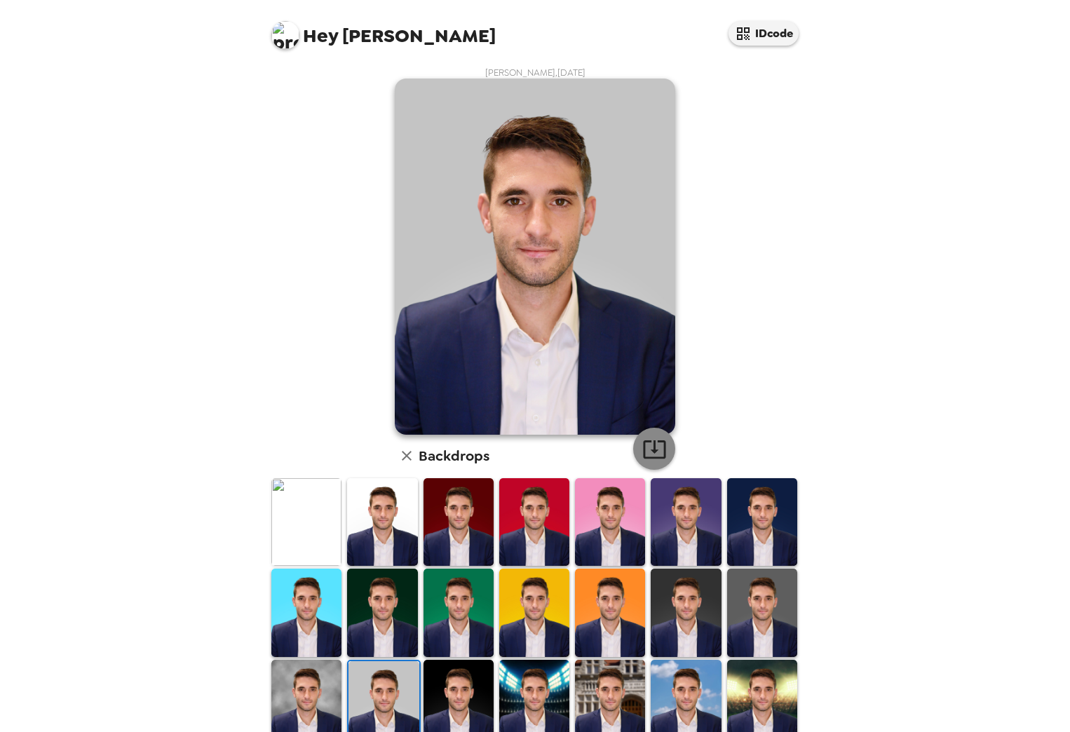
click at [649, 443] on icon "button" at bounding box center [654, 449] width 22 height 18
click at [405, 542] on img at bounding box center [382, 522] width 70 height 88
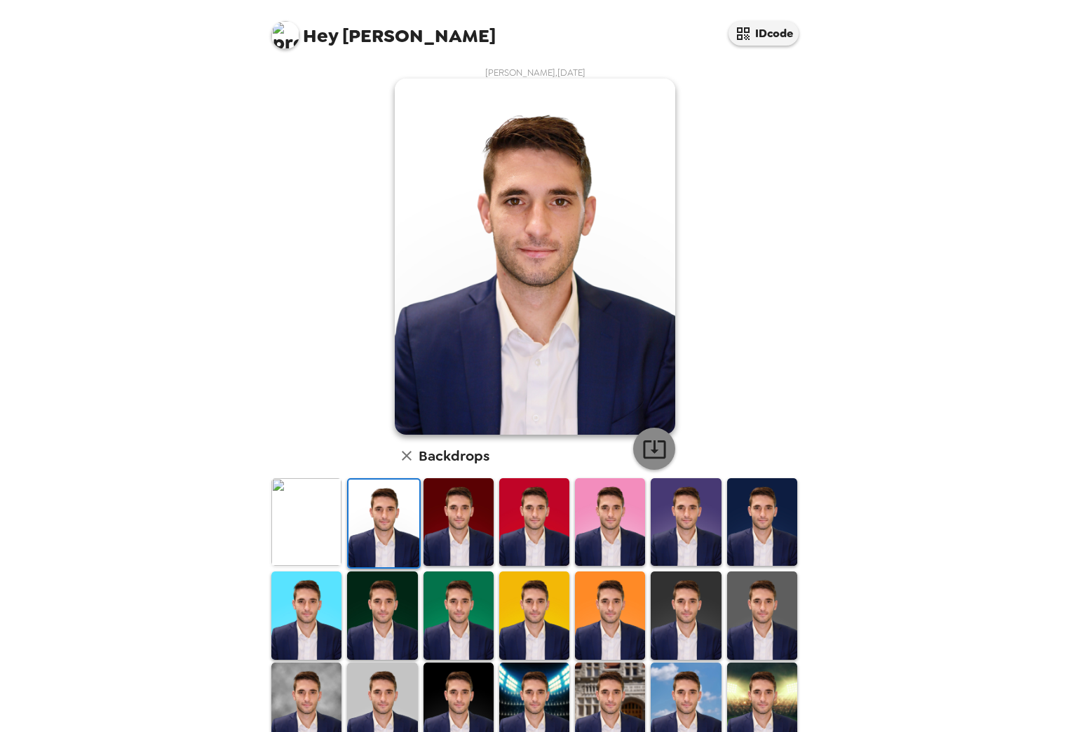
click at [659, 456] on icon "button" at bounding box center [654, 449] width 25 height 25
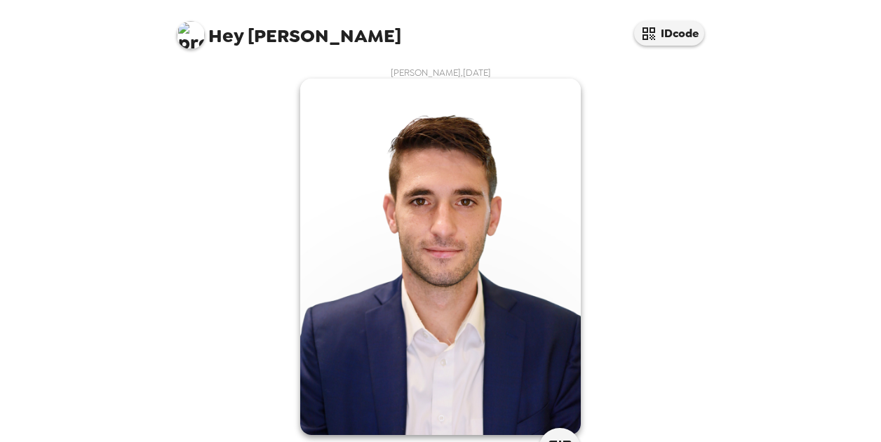
drag, startPoint x: 841, startPoint y: 8, endPoint x: 862, endPoint y: 37, distance: 36.6
click at [850, 88] on div "Hey Isaac IDcode Isaac Artinger , 09-24-2025 Backdrops" at bounding box center [440, 221] width 881 height 442
click at [510, 33] on div "Hey Isaac IDcode" at bounding box center [440, 30] width 561 height 60
